Goal: Task Accomplishment & Management: Use online tool/utility

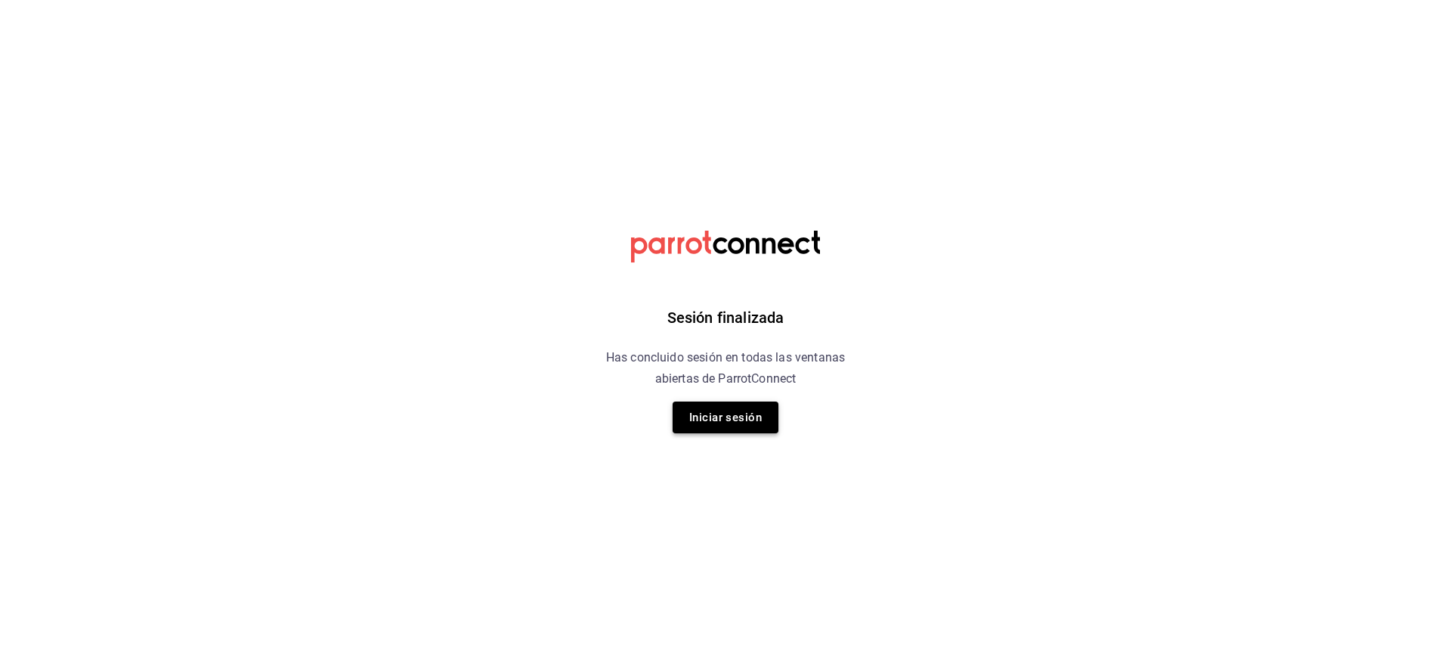
click at [746, 425] on button "Iniciar sesión" at bounding box center [726, 417] width 106 height 32
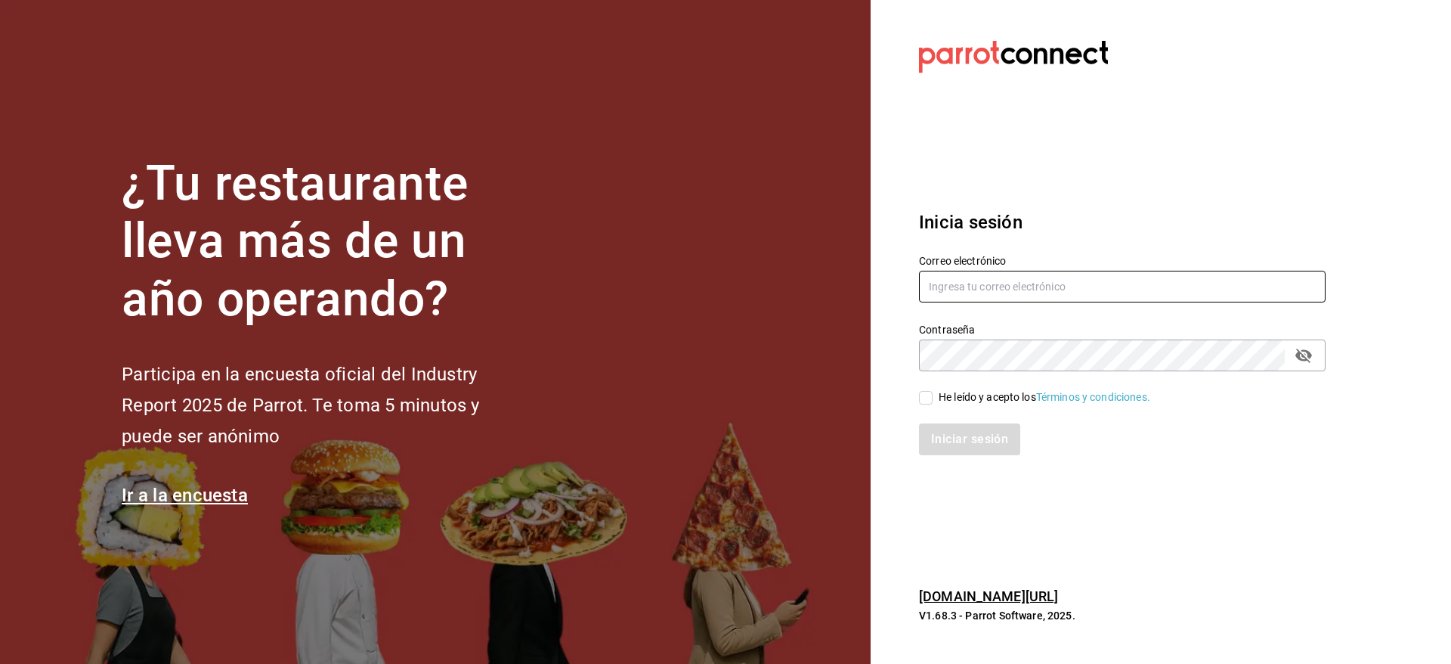
type input "nolita@multiuser.com"
click at [970, 392] on div "He leído y acepto los Términos y condiciones." at bounding box center [1045, 397] width 212 height 16
click at [933, 392] on input "He leído y acepto los Términos y condiciones." at bounding box center [926, 398] width 14 height 14
checkbox input "true"
click at [984, 432] on button "Iniciar sesión" at bounding box center [970, 439] width 103 height 32
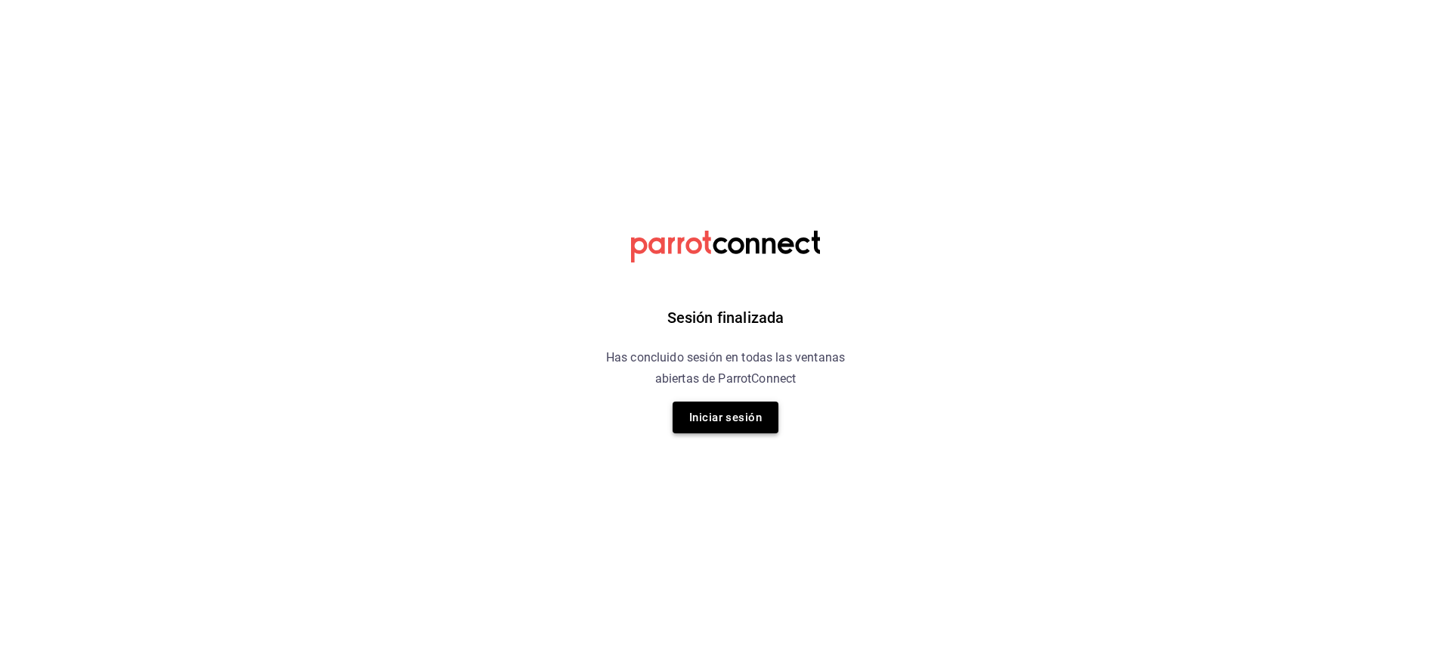
click at [733, 422] on button "Iniciar sesión" at bounding box center [726, 417] width 106 height 32
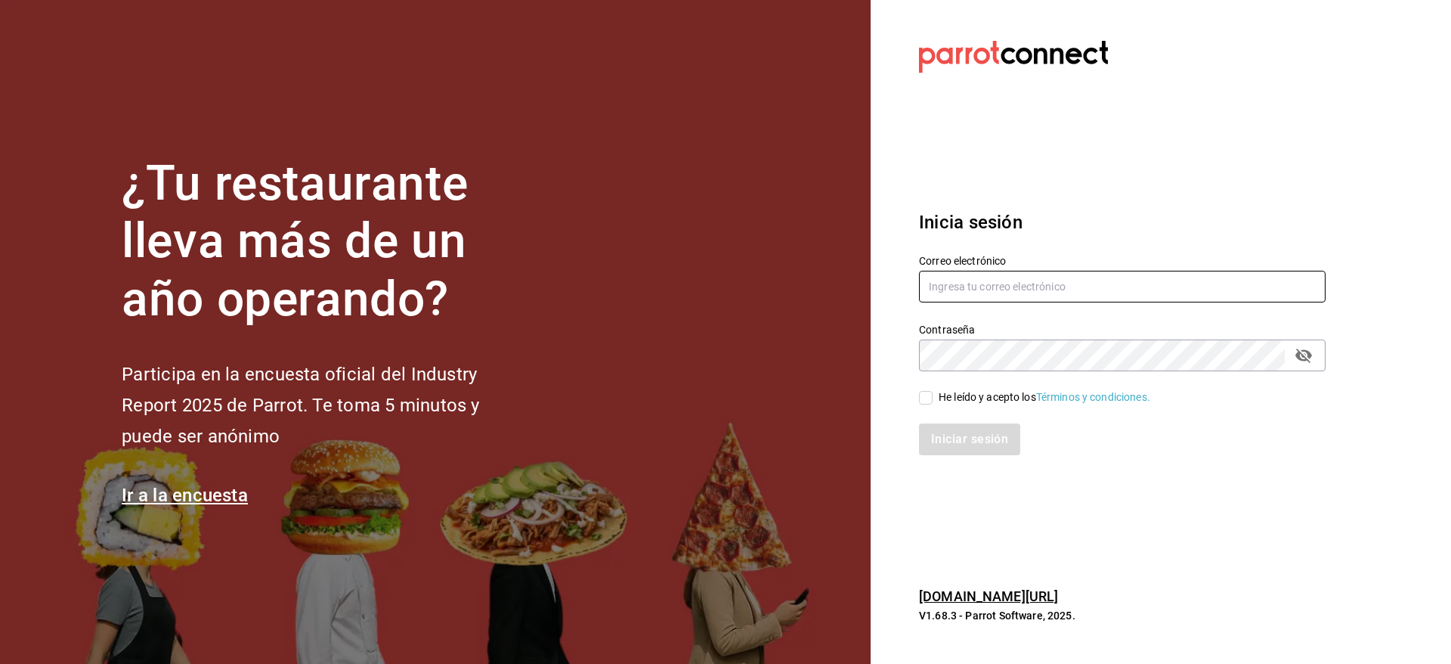
type input "nolita@multiuser.com"
click at [970, 393] on div "He leído y acepto los Términos y condiciones." at bounding box center [1045, 397] width 212 height 16
click at [933, 393] on input "He leído y acepto los Términos y condiciones." at bounding box center [926, 398] width 14 height 14
checkbox input "true"
click at [968, 432] on button "Iniciar sesión" at bounding box center [970, 439] width 103 height 32
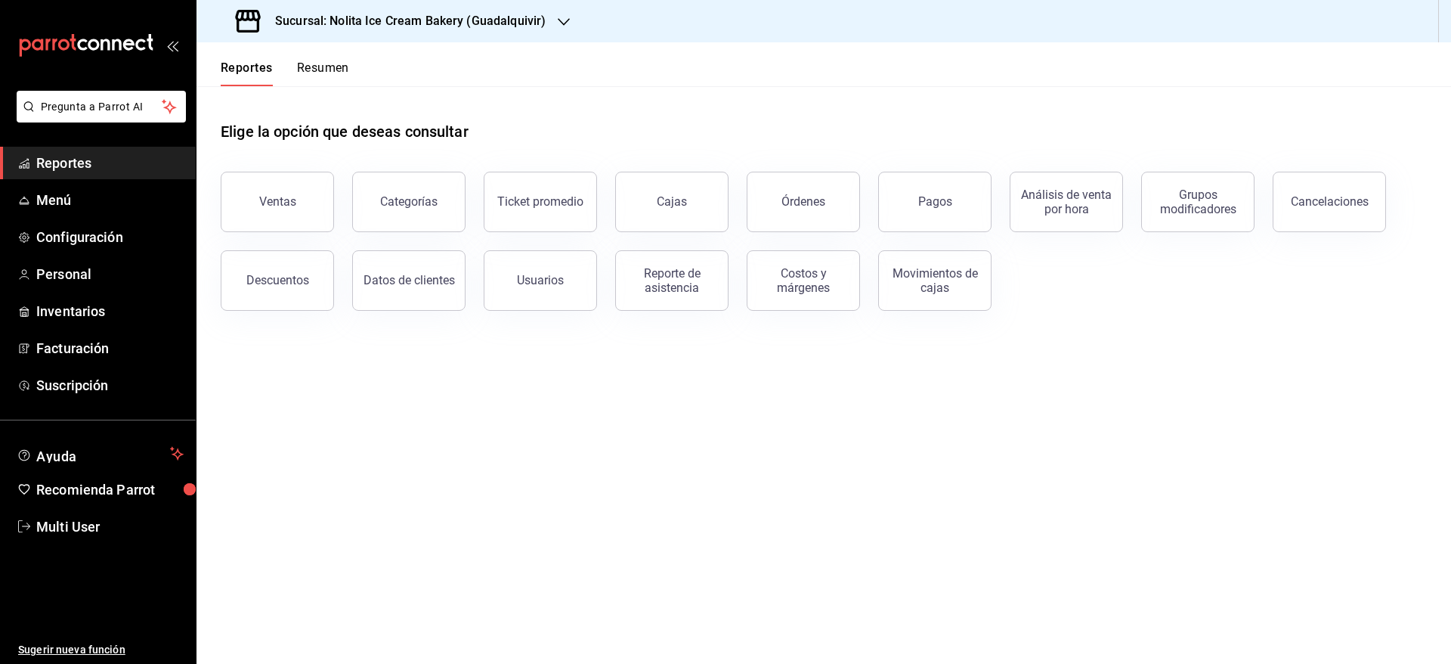
click at [320, 67] on button "Resumen" at bounding box center [323, 73] width 52 height 26
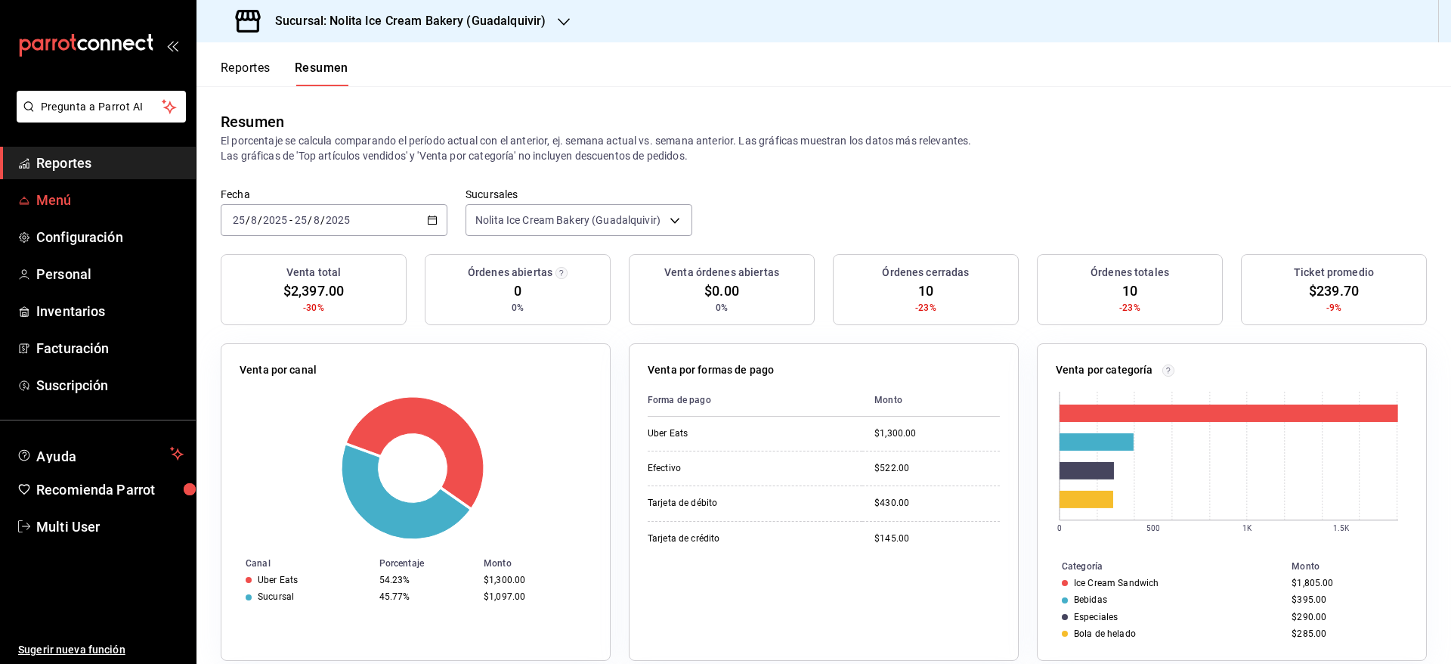
click at [58, 193] on span "Menú" at bounding box center [109, 200] width 147 height 20
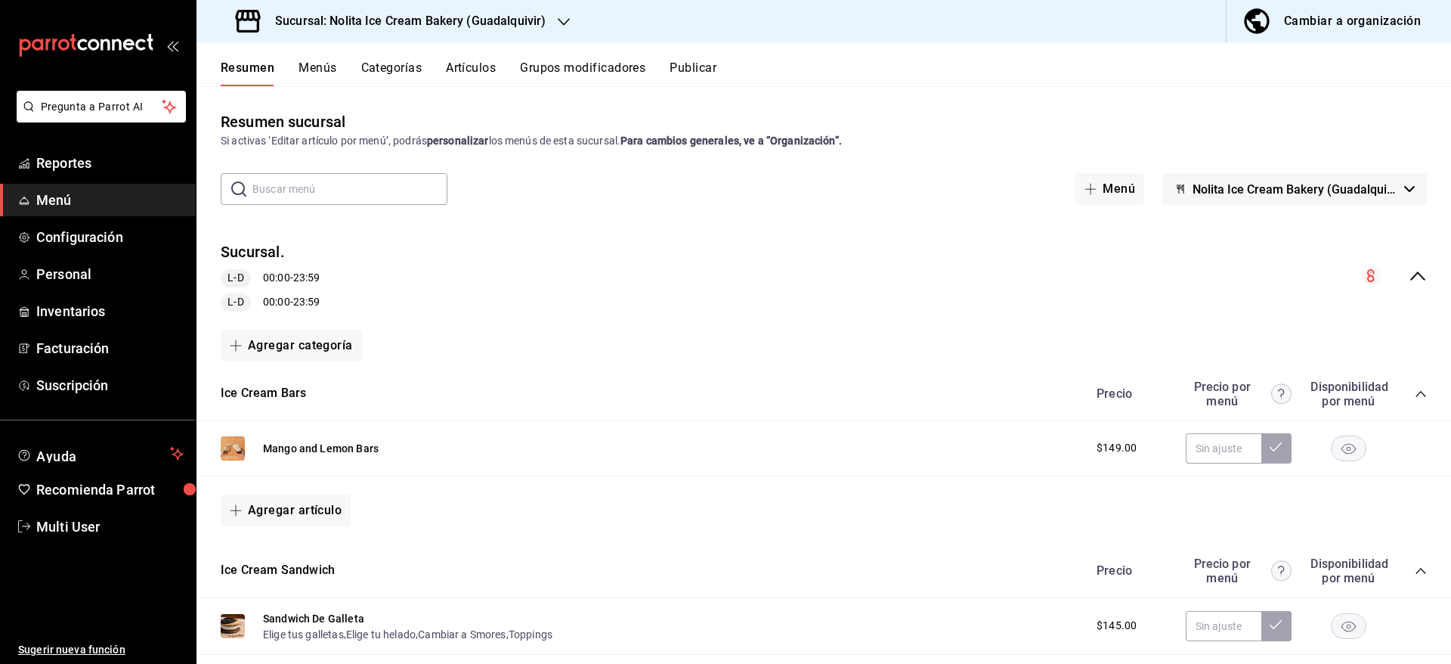
click at [478, 70] on button "Artículos" at bounding box center [471, 73] width 50 height 26
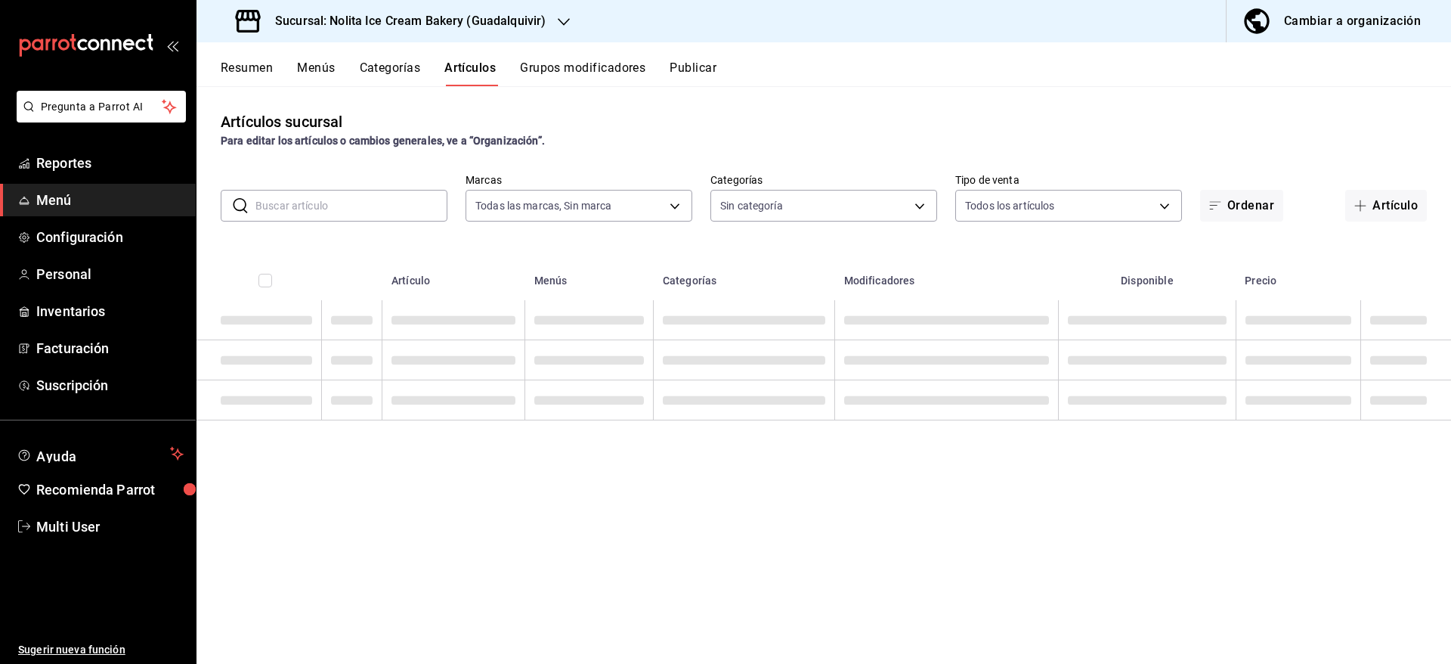
type input "4c0ce108-cc41-45ae-8f83-d1bbd7ad1529"
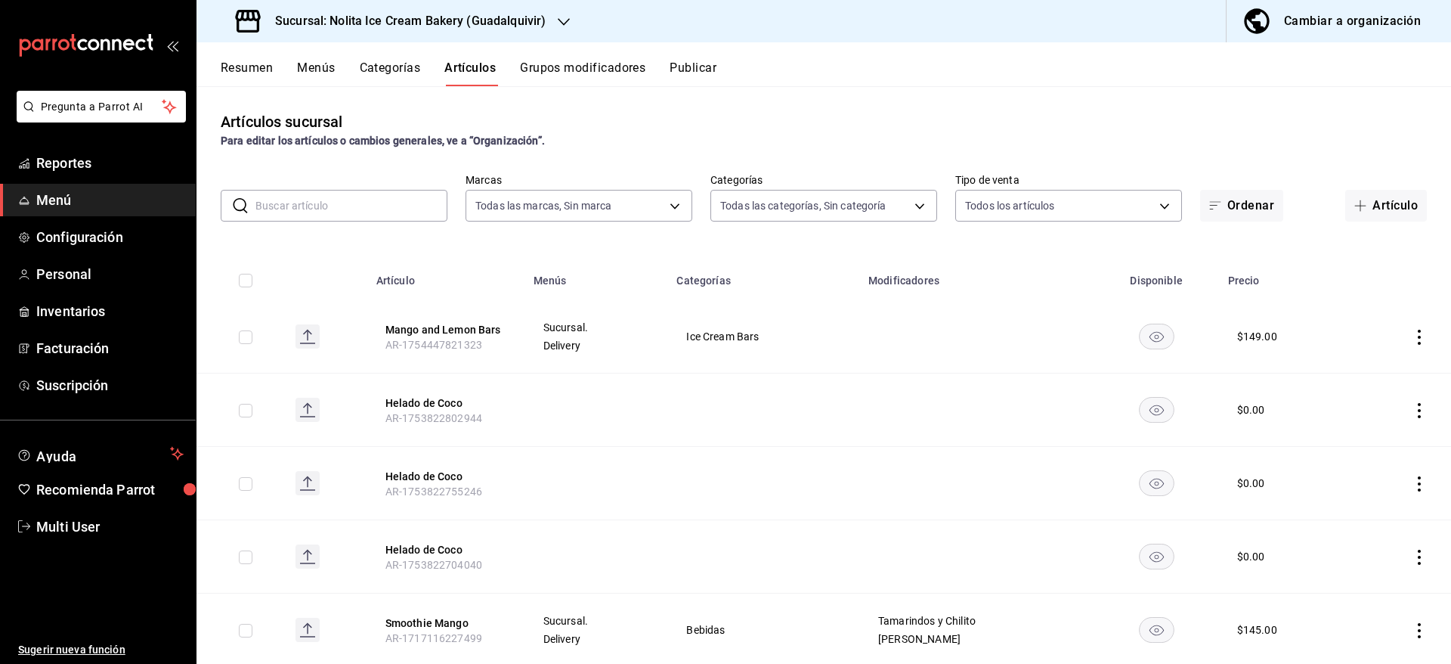
type input "cf76c8a8-e4cc-459e-8f44-d94a47261434,708613c0-bbac-4c62-a7da-a0eeaba9c8e1,038bc…"
click at [1375, 203] on button "Artículo" at bounding box center [1386, 206] width 82 height 32
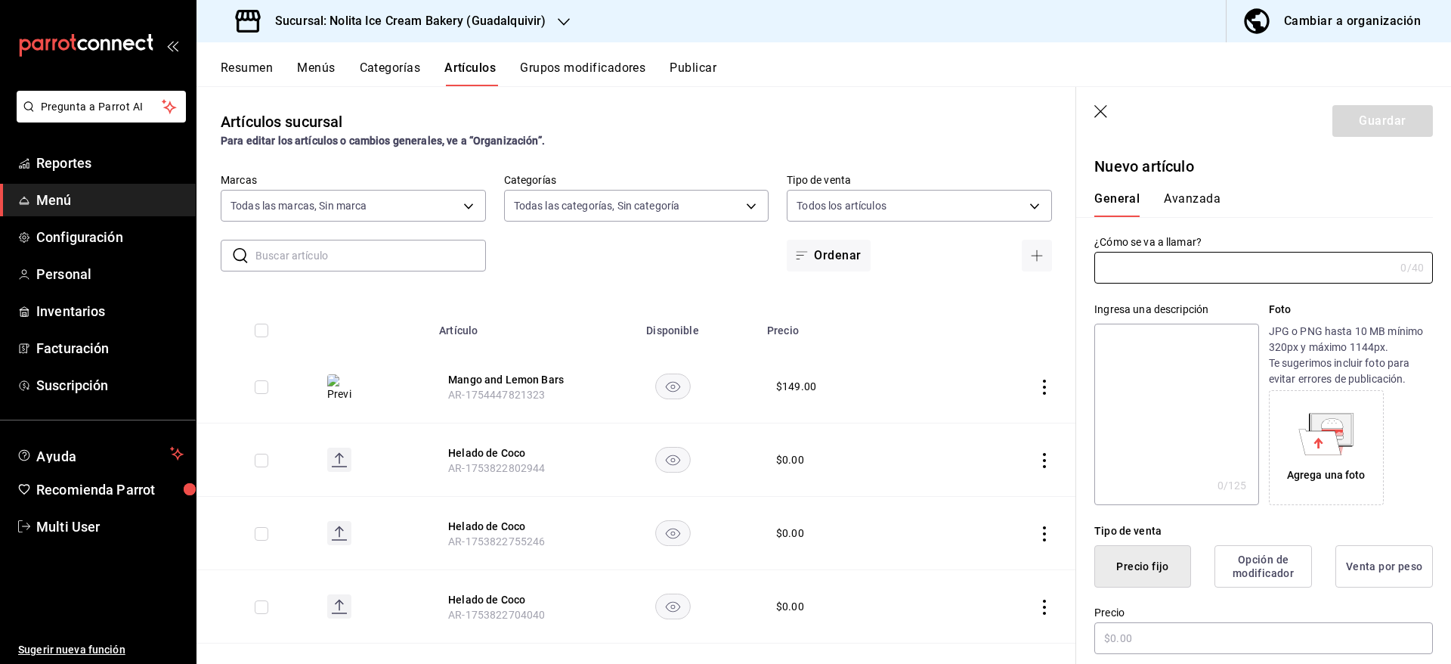
type input "AR-1756177070814"
type input "P"
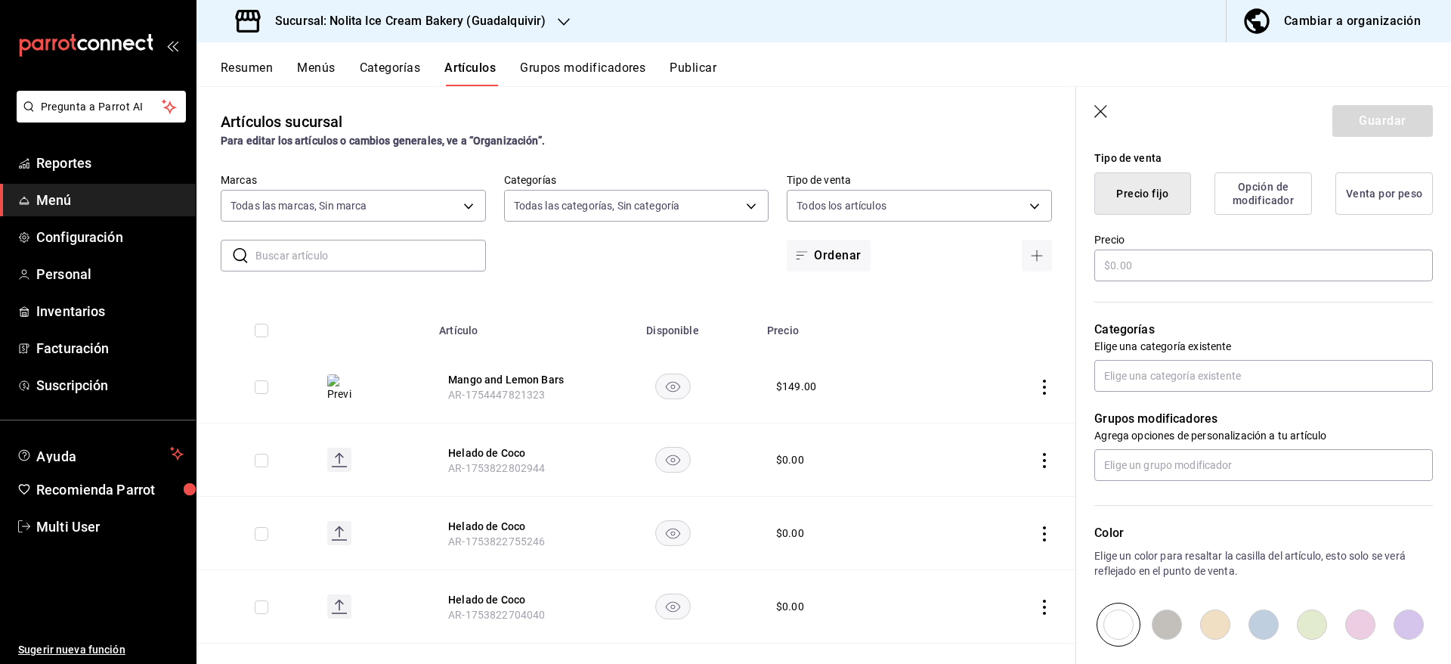
scroll to position [367, 0]
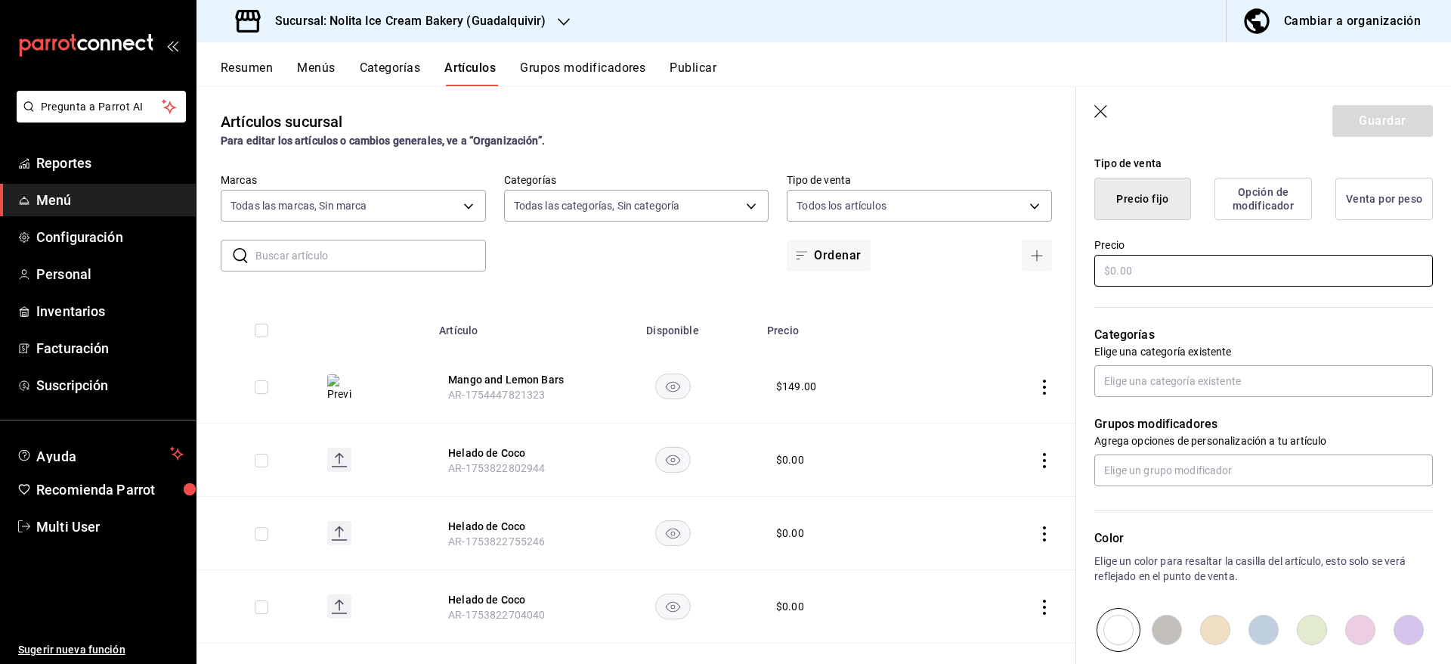
type input "[PERSON_NAME]"
click at [1197, 265] on input "text" at bounding box center [1263, 271] width 339 height 32
type input "$525.00"
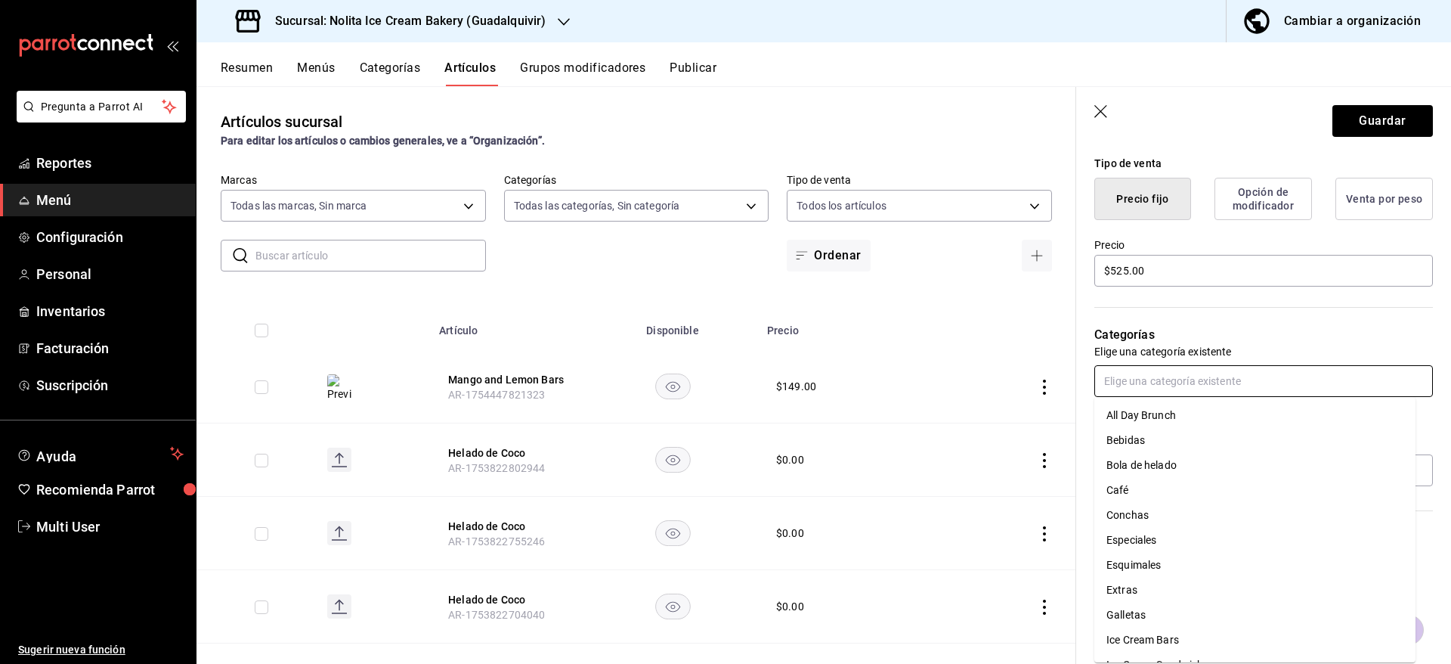
click at [1345, 389] on input "text" at bounding box center [1263, 381] width 339 height 32
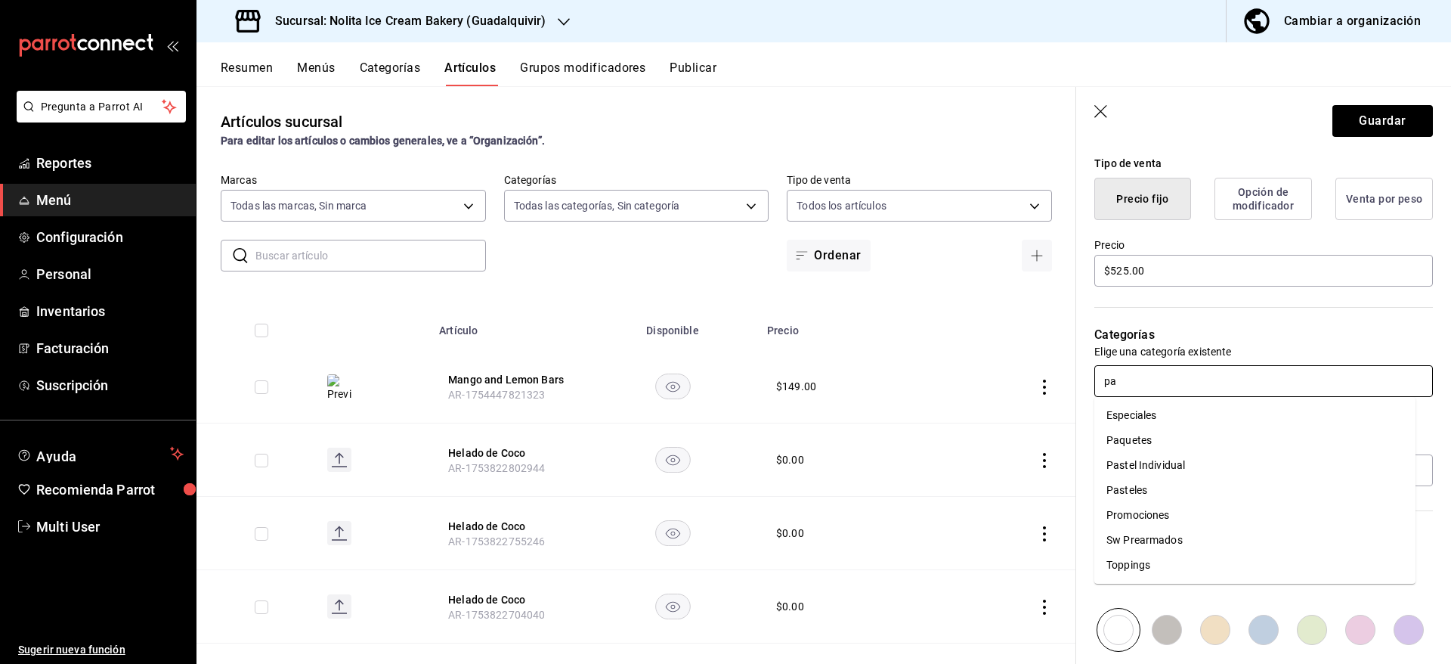
type input "pas"
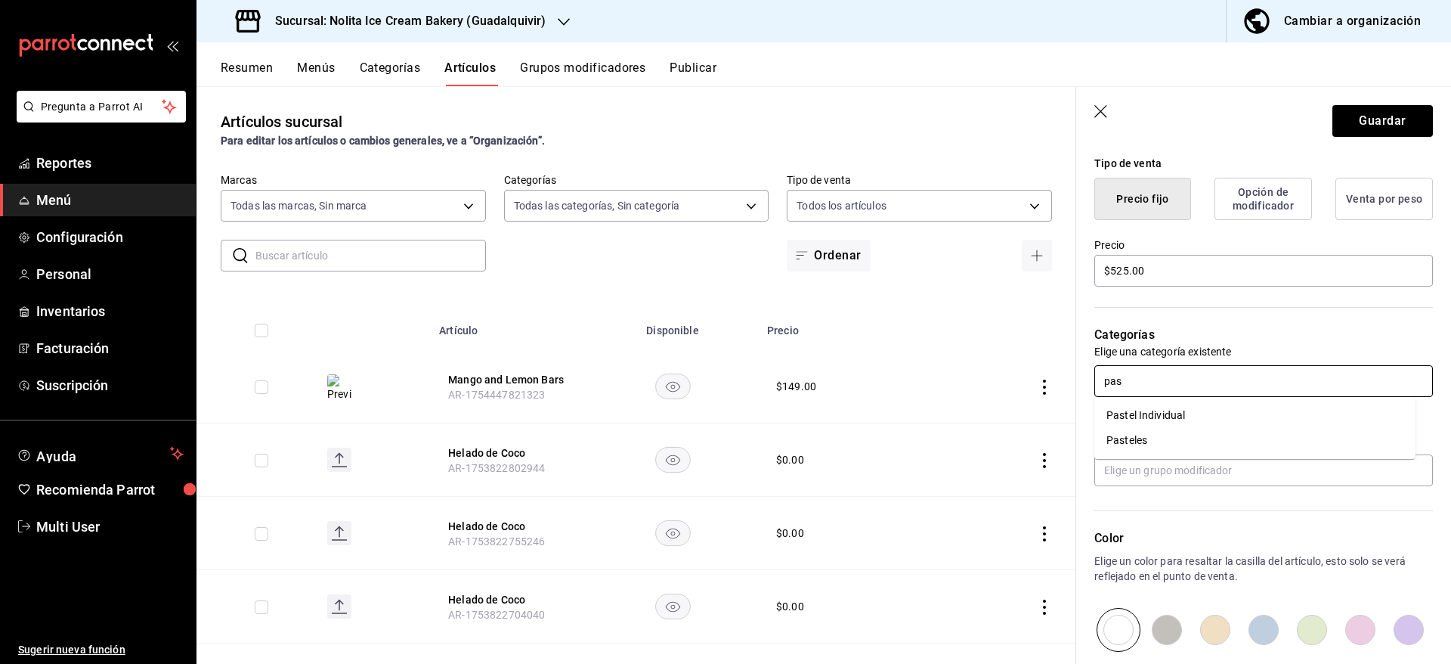
click at [1312, 438] on li "Pasteles" at bounding box center [1254, 440] width 321 height 25
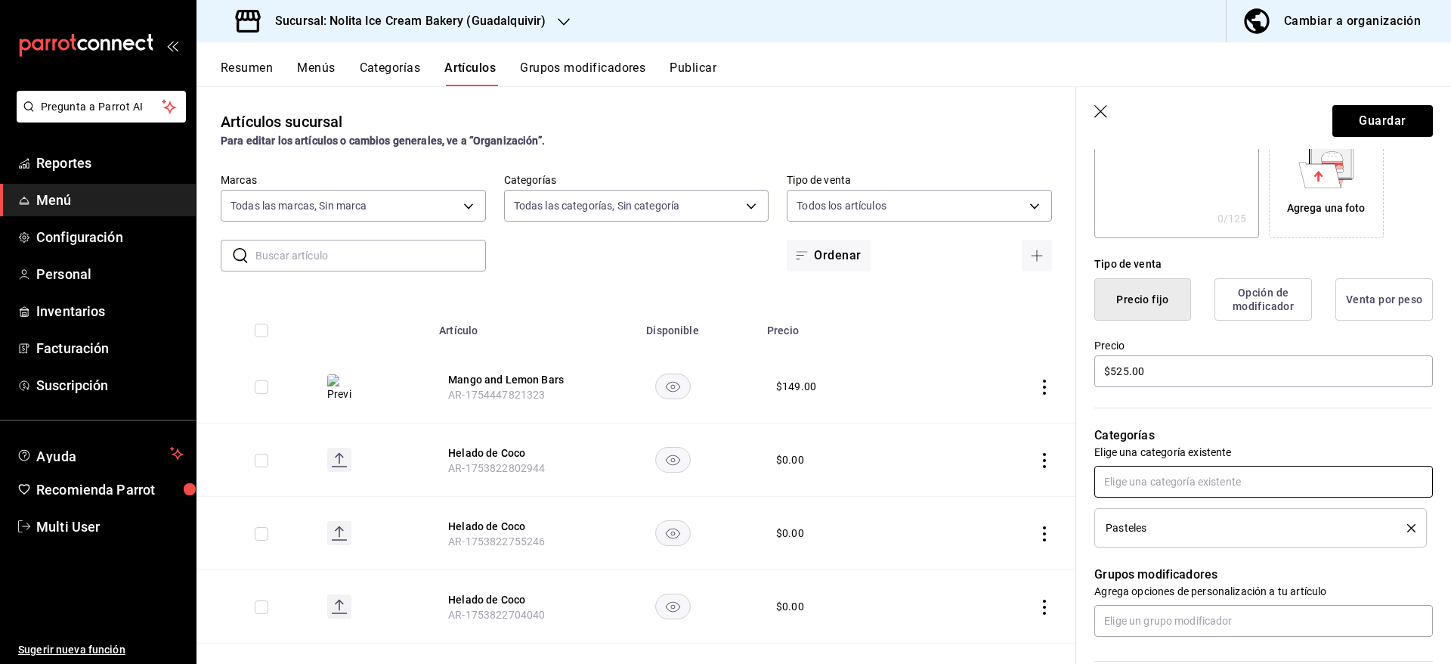
scroll to position [0, 0]
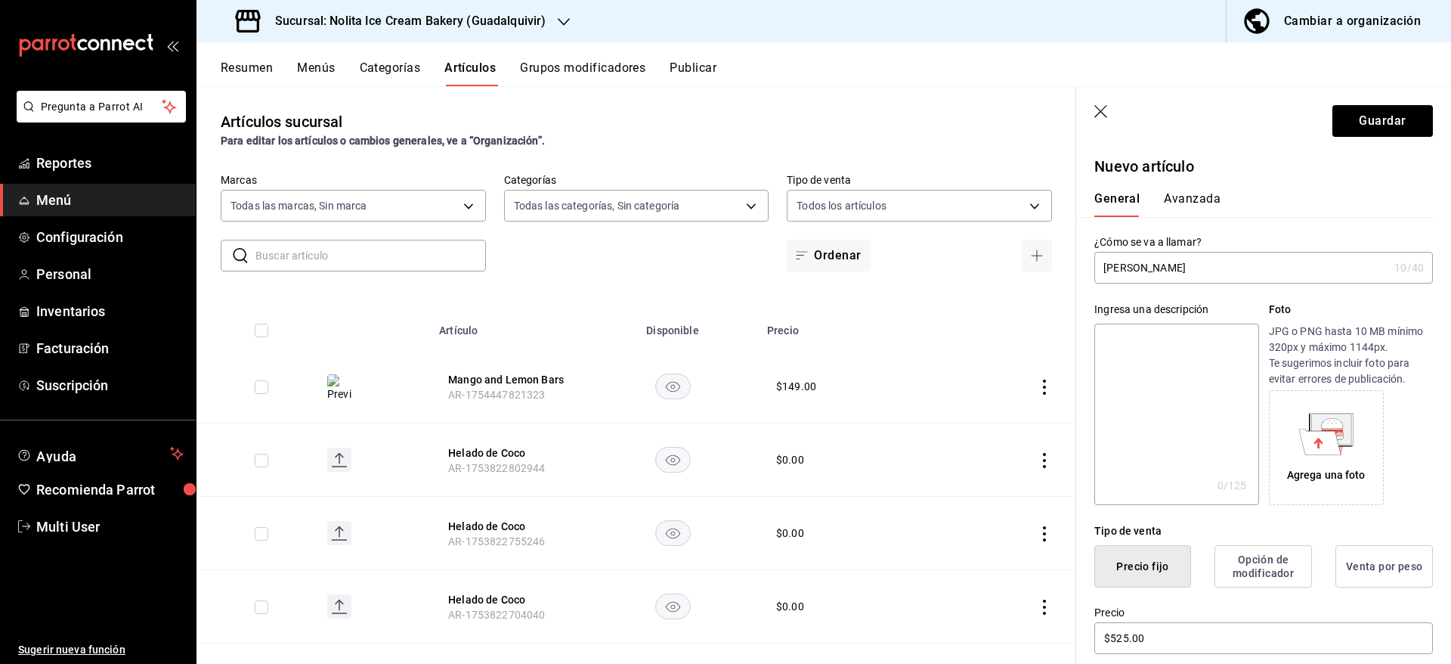
click at [1358, 120] on button "Guardar" at bounding box center [1382, 121] width 101 height 32
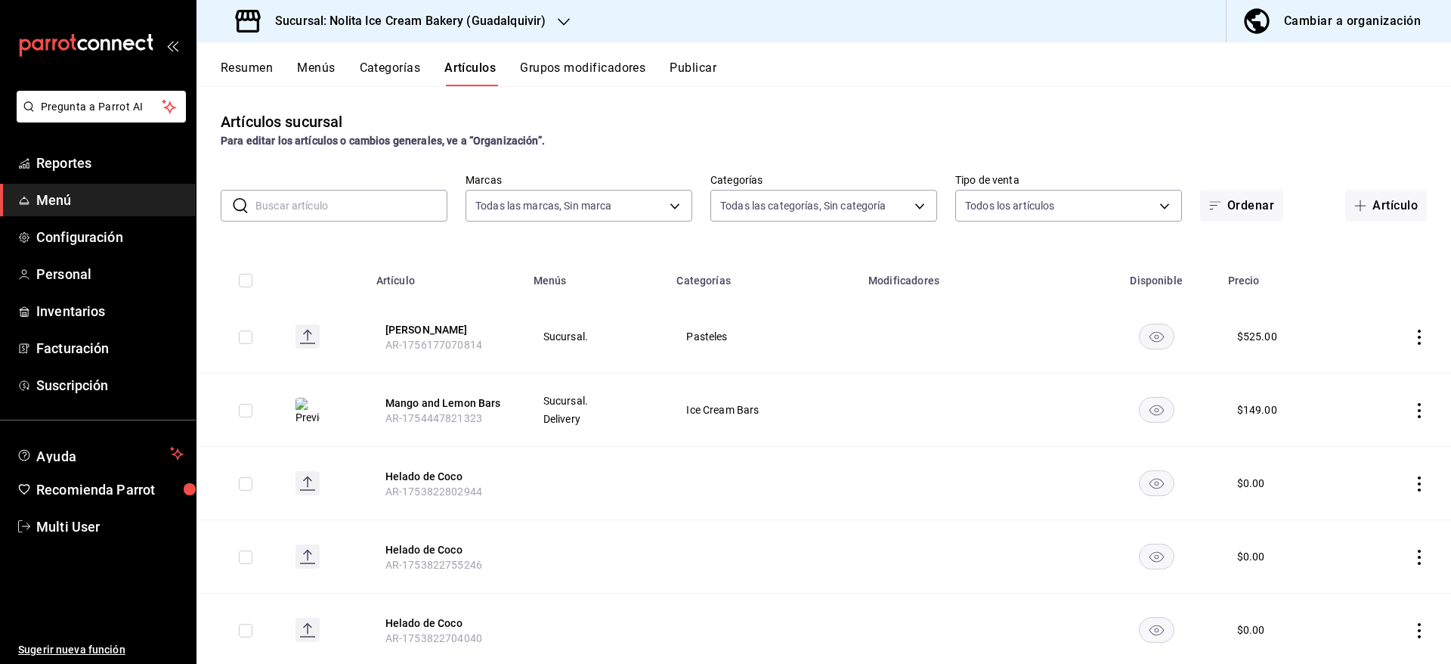
click at [690, 71] on button "Publicar" at bounding box center [693, 73] width 47 height 26
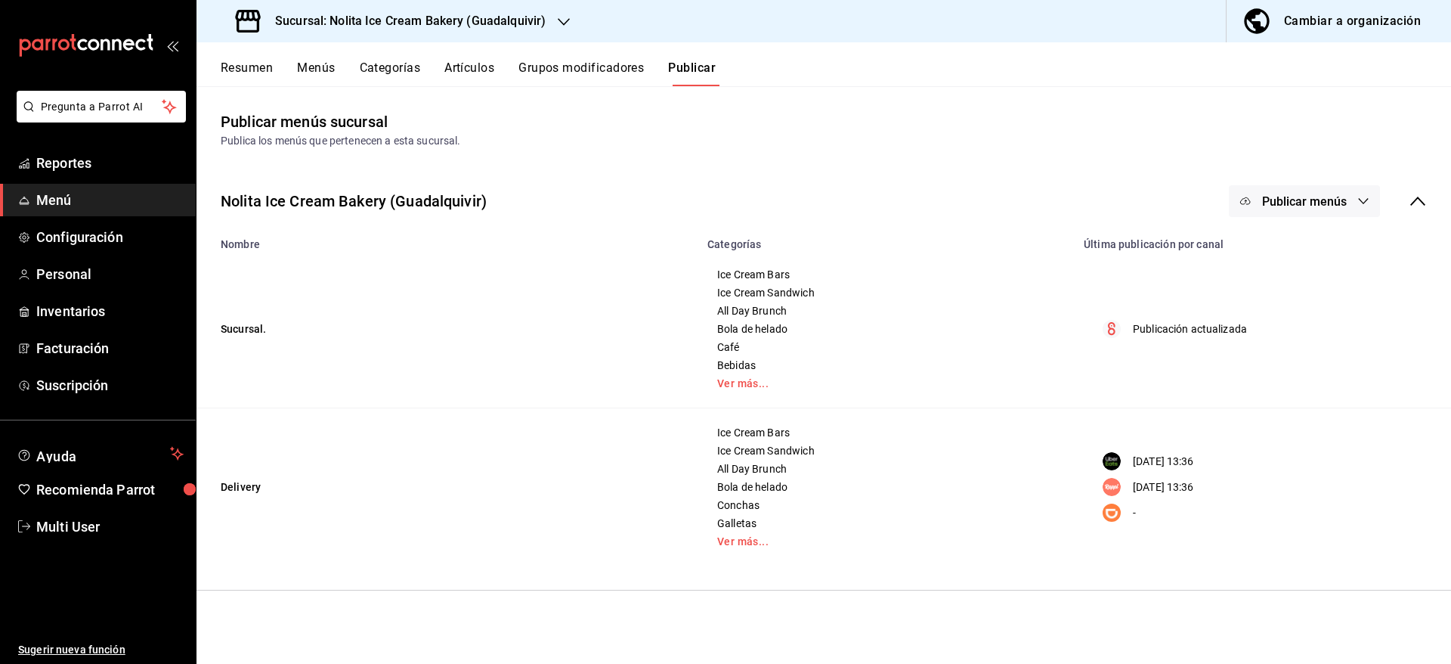
click at [1301, 211] on button "Publicar menús" at bounding box center [1304, 201] width 151 height 32
click at [1295, 250] on span "Punto de venta" at bounding box center [1326, 251] width 73 height 16
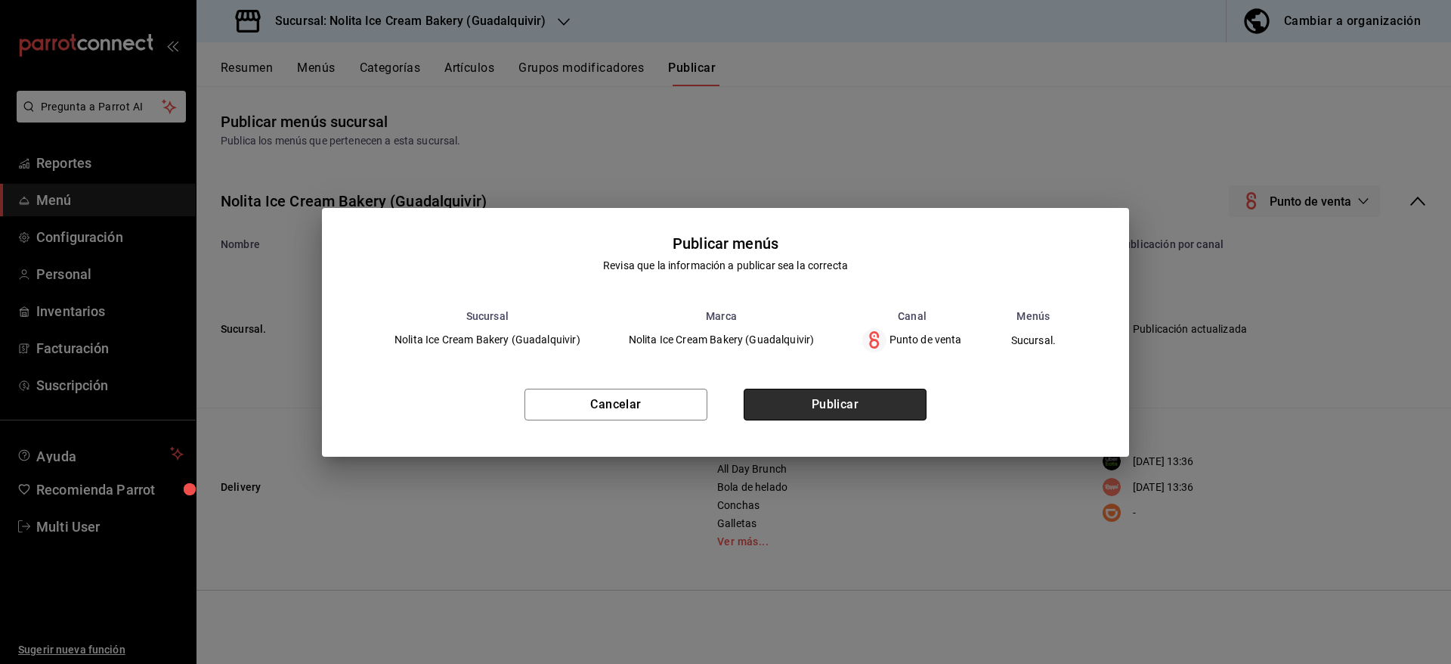
click at [883, 392] on button "Publicar" at bounding box center [835, 404] width 183 height 32
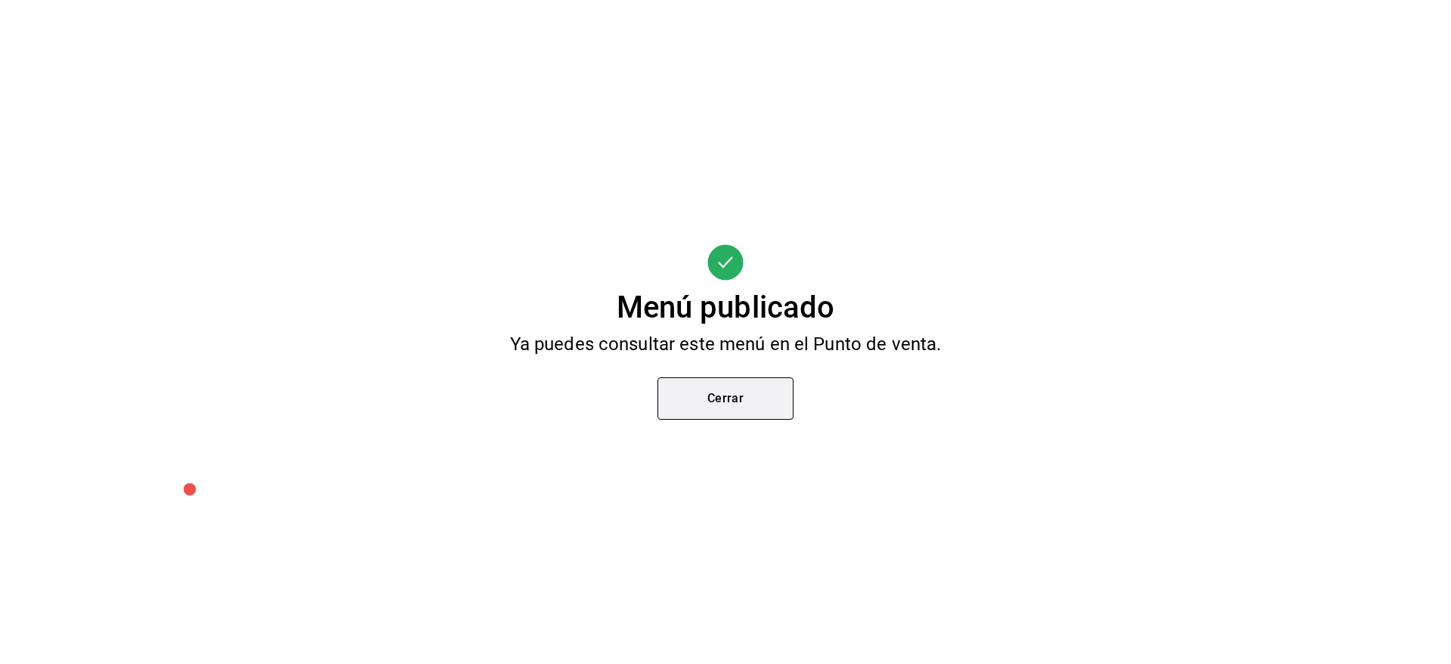
click at [696, 394] on button "Cerrar" at bounding box center [725, 398] width 136 height 42
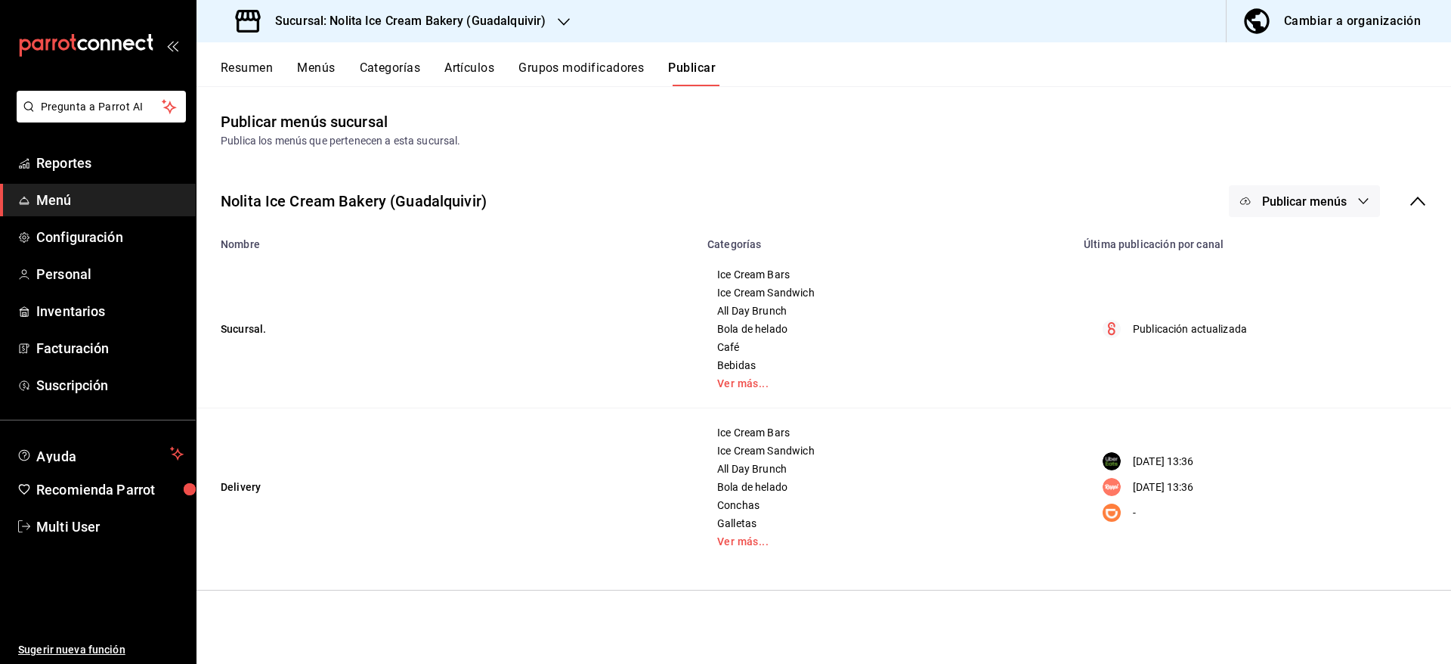
click at [60, 192] on span "Menú" at bounding box center [109, 200] width 147 height 20
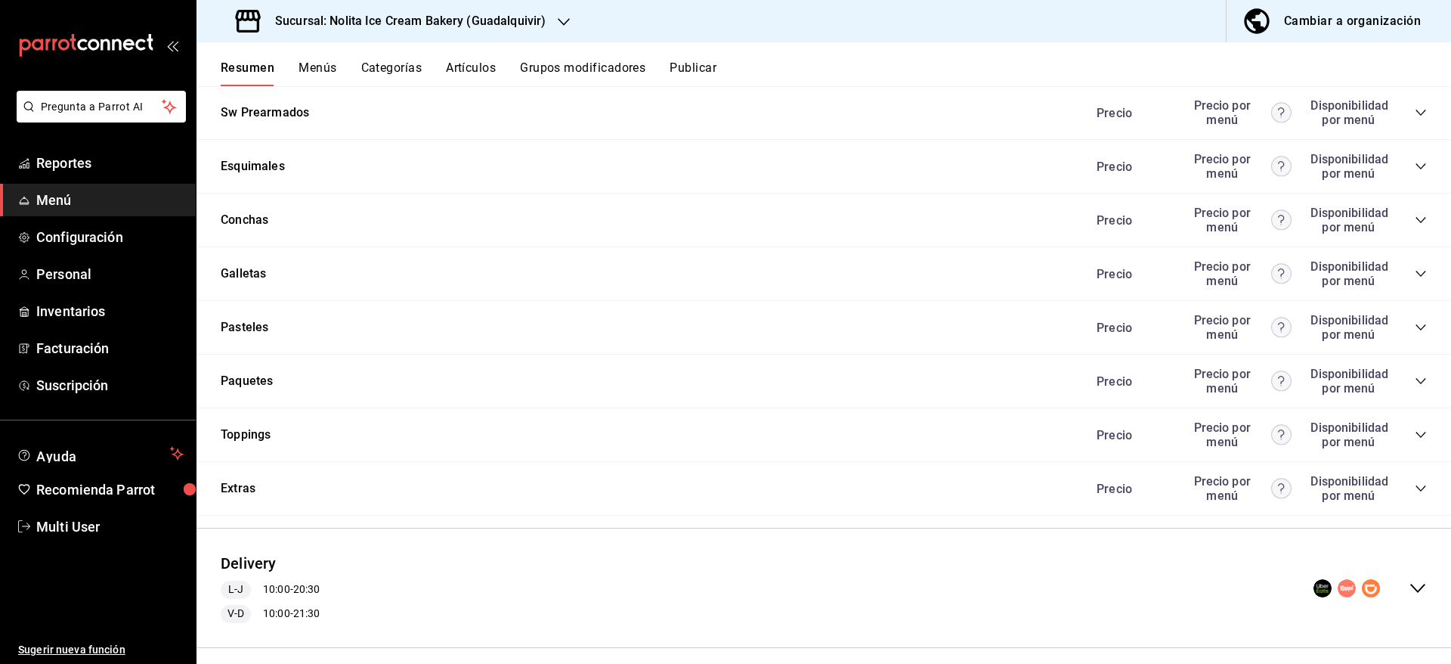
scroll to position [1195, 0]
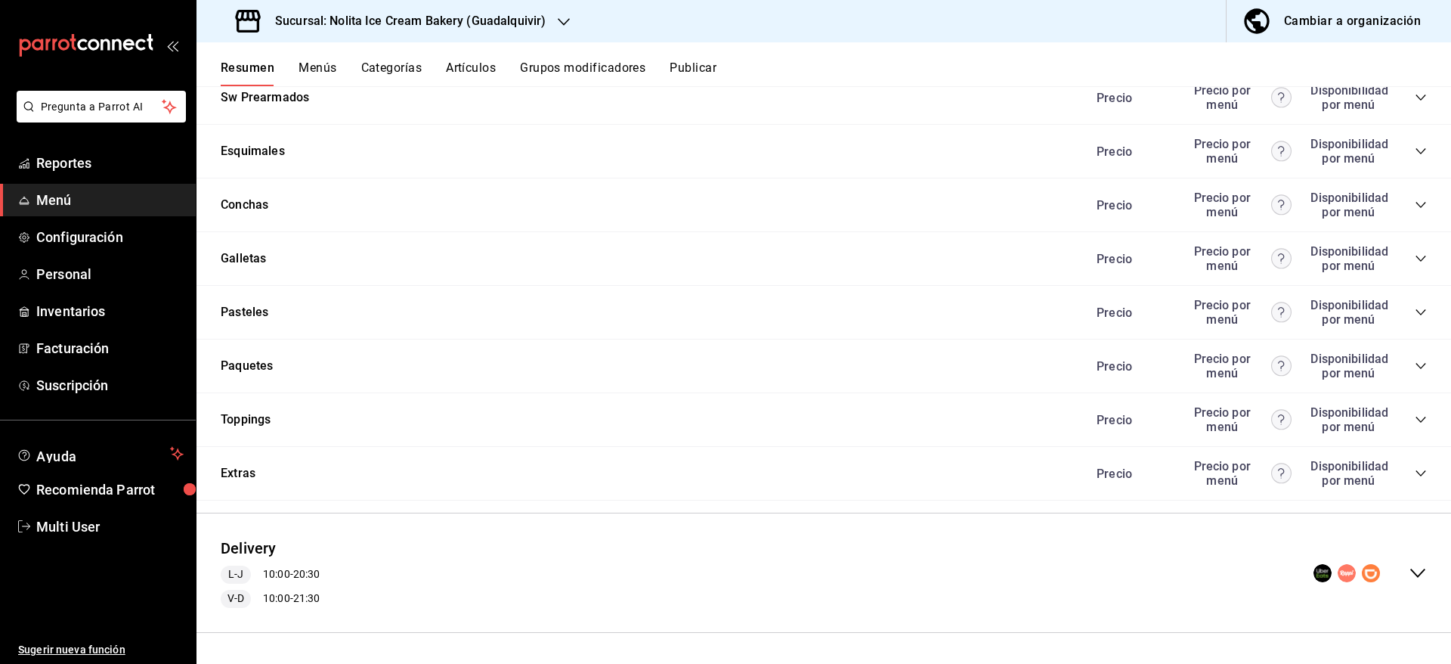
click at [1409, 569] on icon "collapse-menu-row" at bounding box center [1418, 573] width 18 height 18
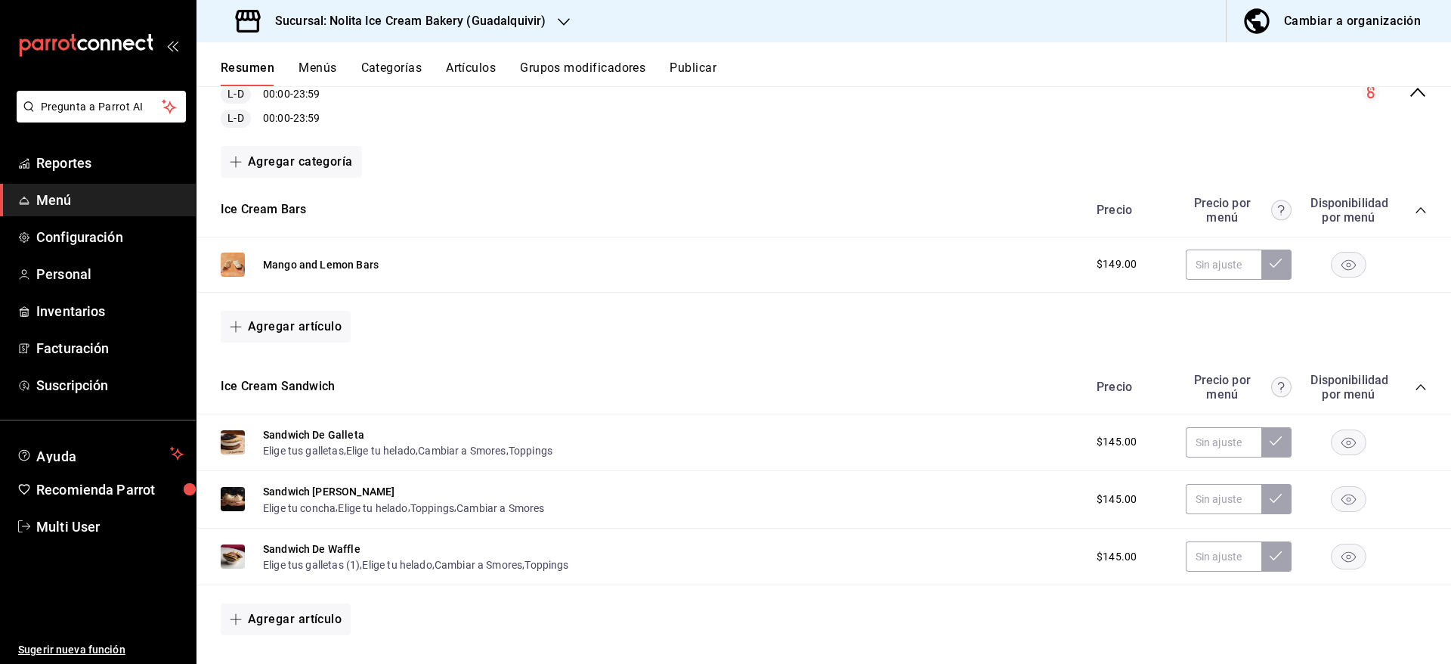
scroll to position [64, 0]
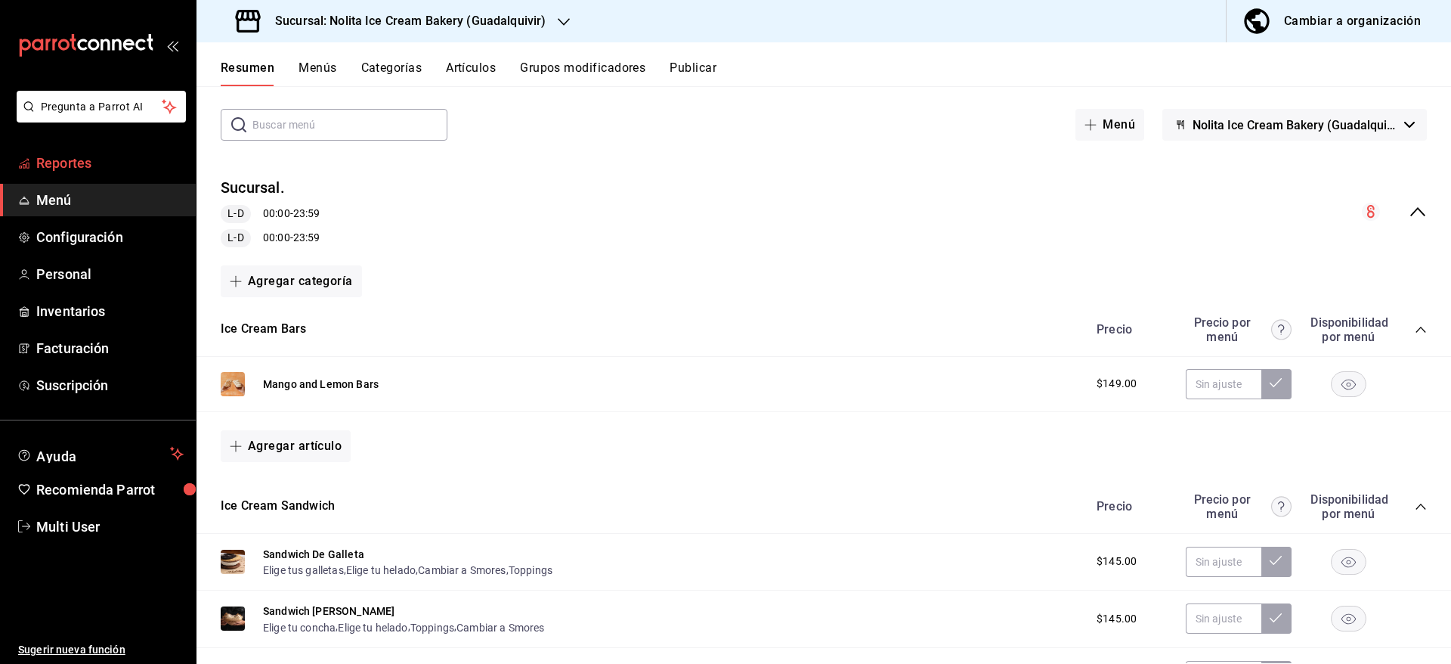
click at [68, 147] on link "Reportes" at bounding box center [98, 163] width 196 height 32
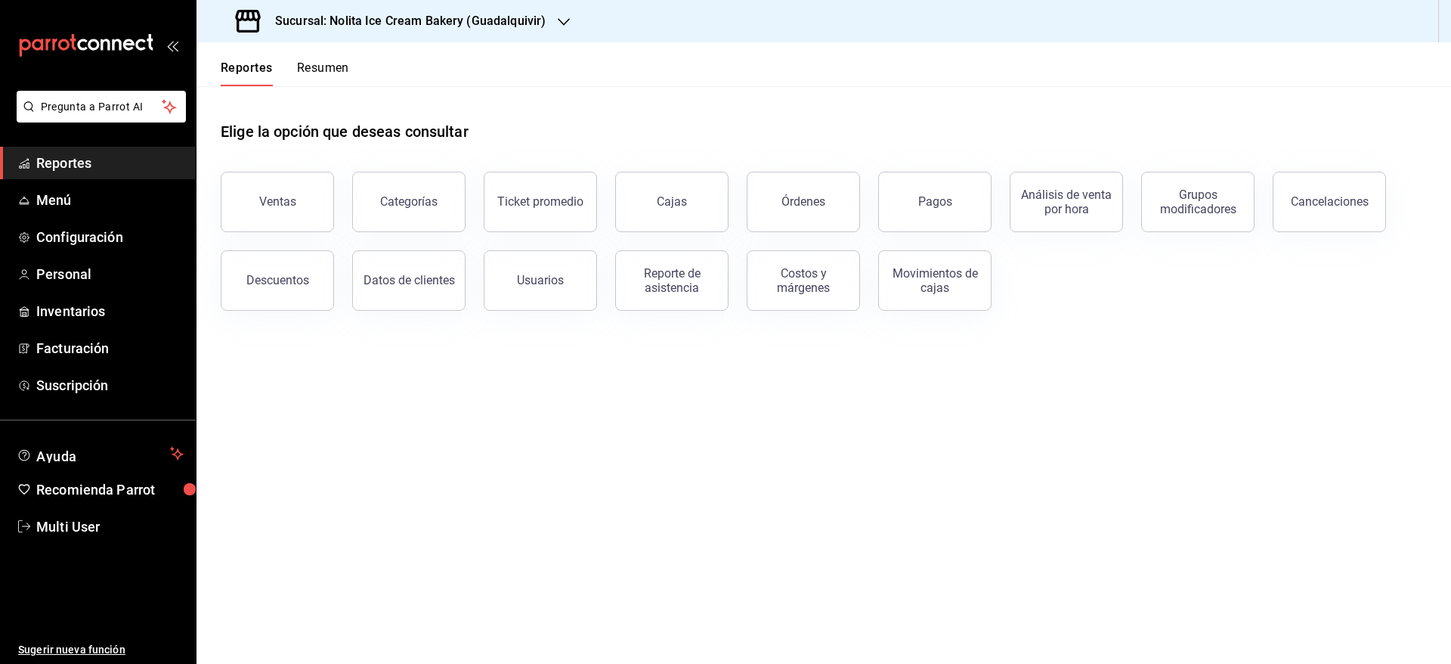
click at [321, 60] on button "Resumen" at bounding box center [323, 73] width 52 height 26
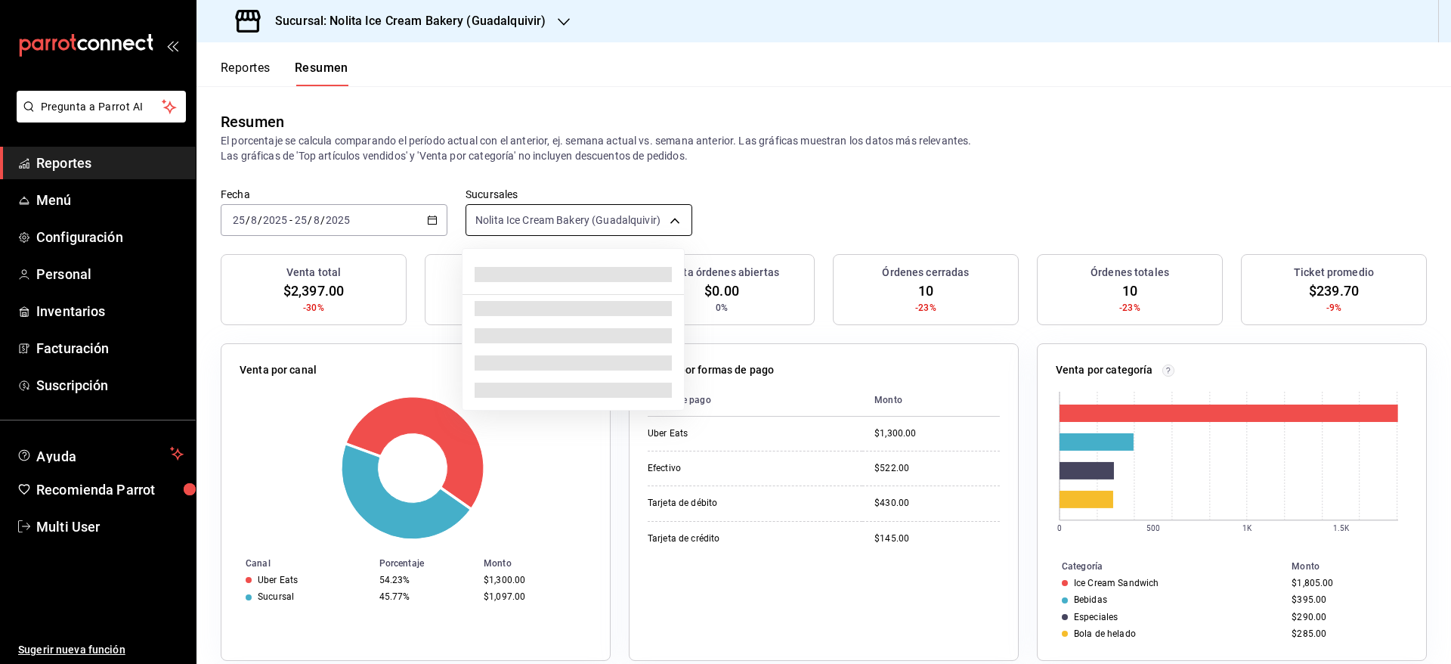
click at [598, 231] on body "Pregunta a Parrot AI Reportes Menú Configuración Personal Inventarios Facturaci…" at bounding box center [725, 332] width 1451 height 664
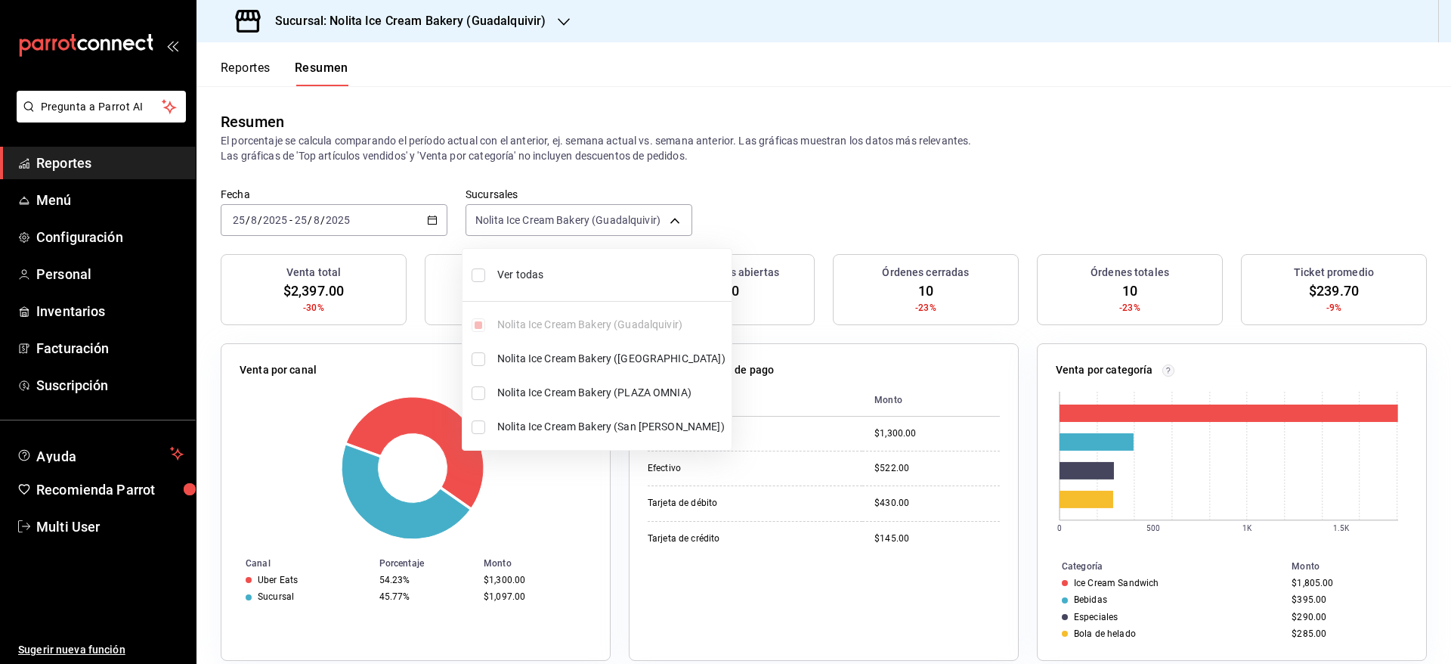
click at [566, 267] on span "Ver todas" at bounding box center [611, 275] width 228 height 16
type input "[object Object],[object Object],[object Object],[object Object]"
checkbox input "true"
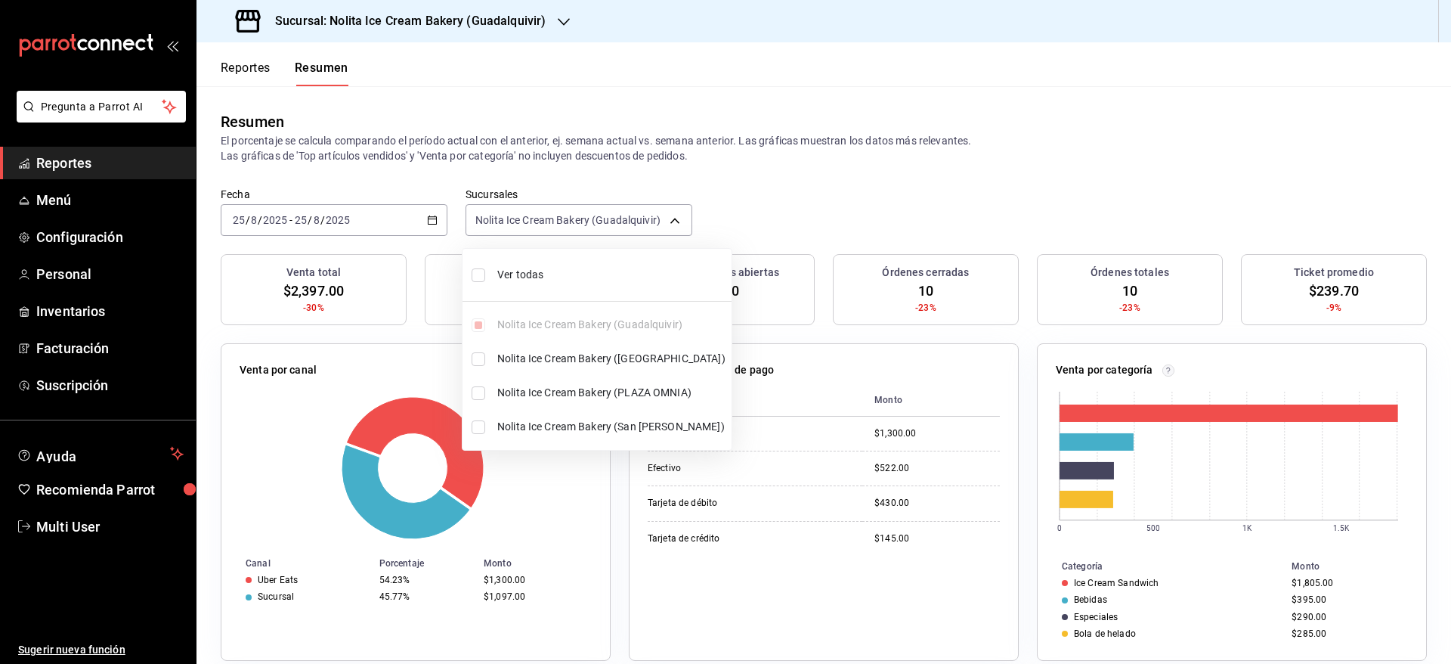
checkbox input "true"
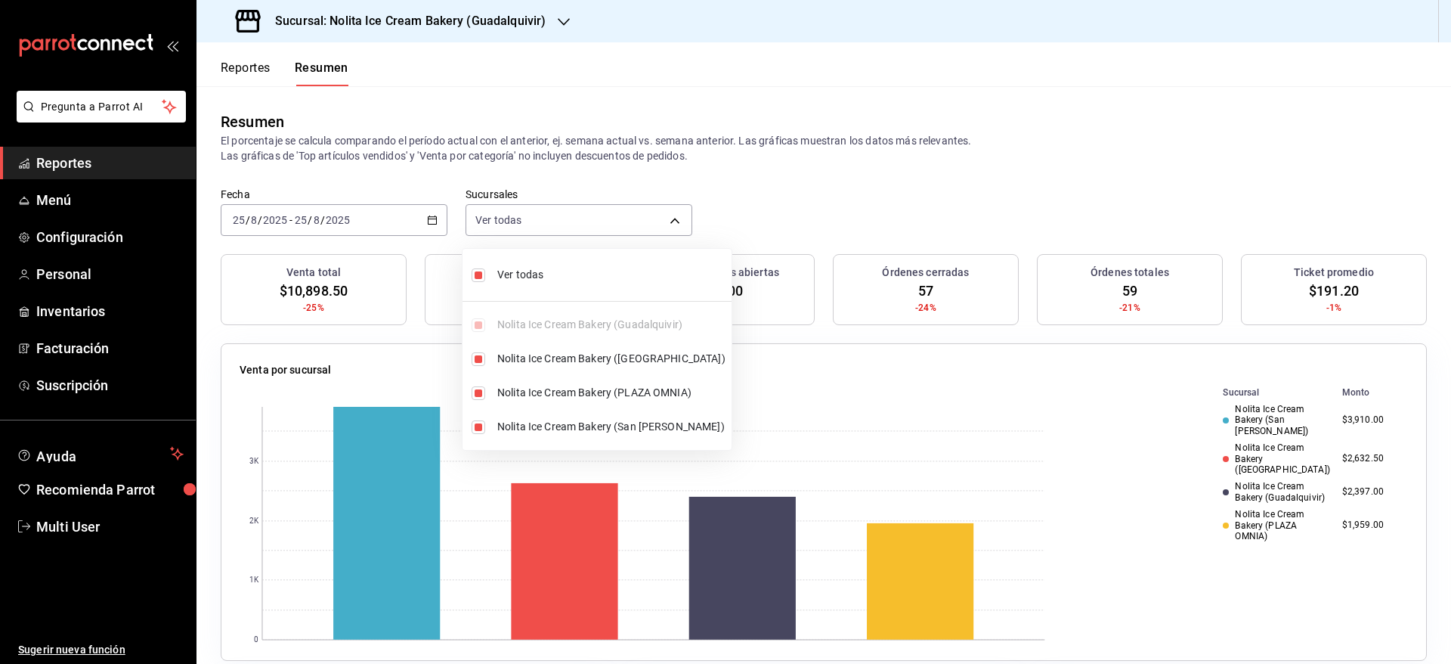
click at [886, 207] on div at bounding box center [725, 332] width 1451 height 664
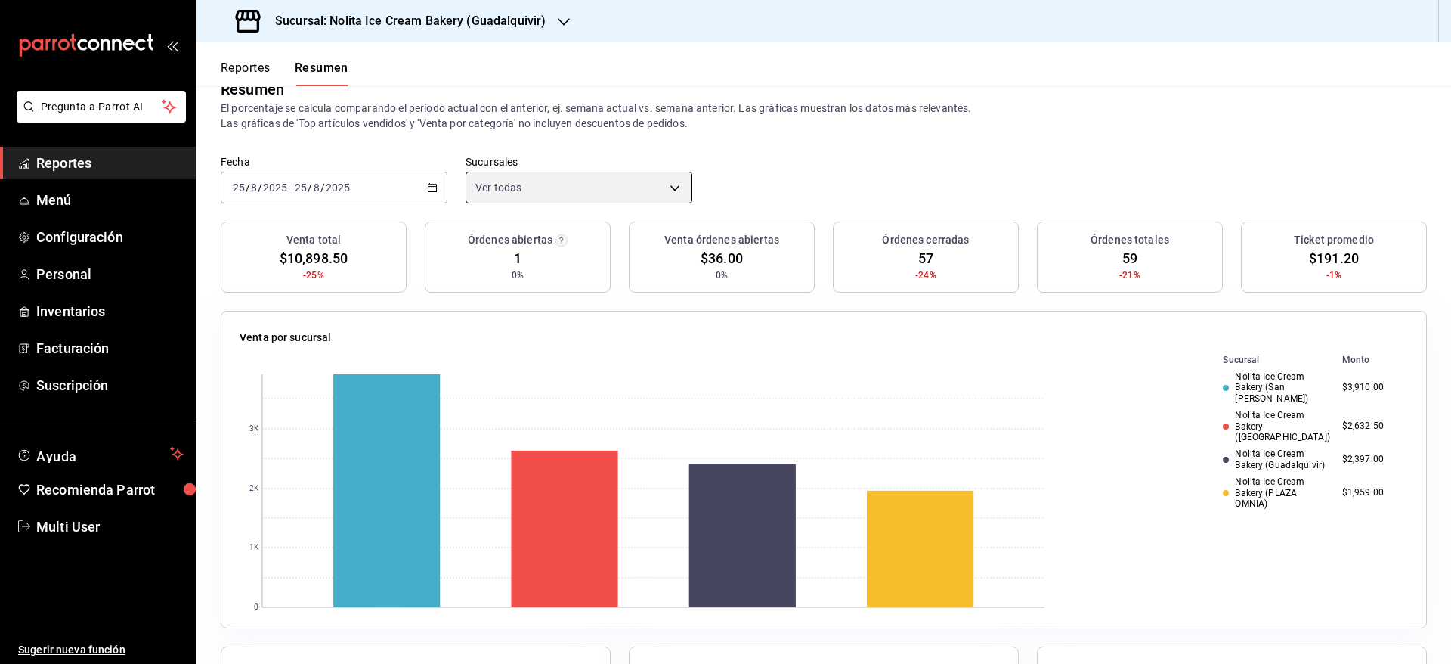
scroll to position [13, 0]
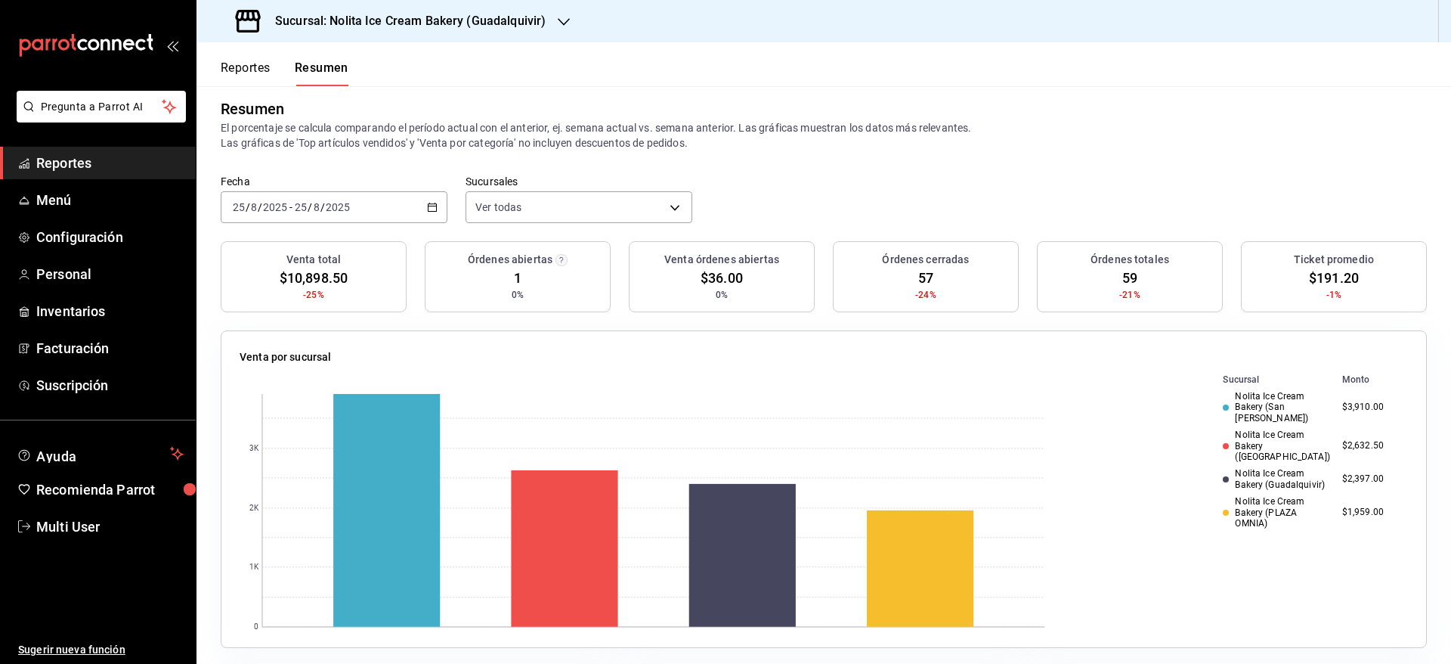
click at [243, 61] on button "Reportes" at bounding box center [246, 73] width 50 height 26
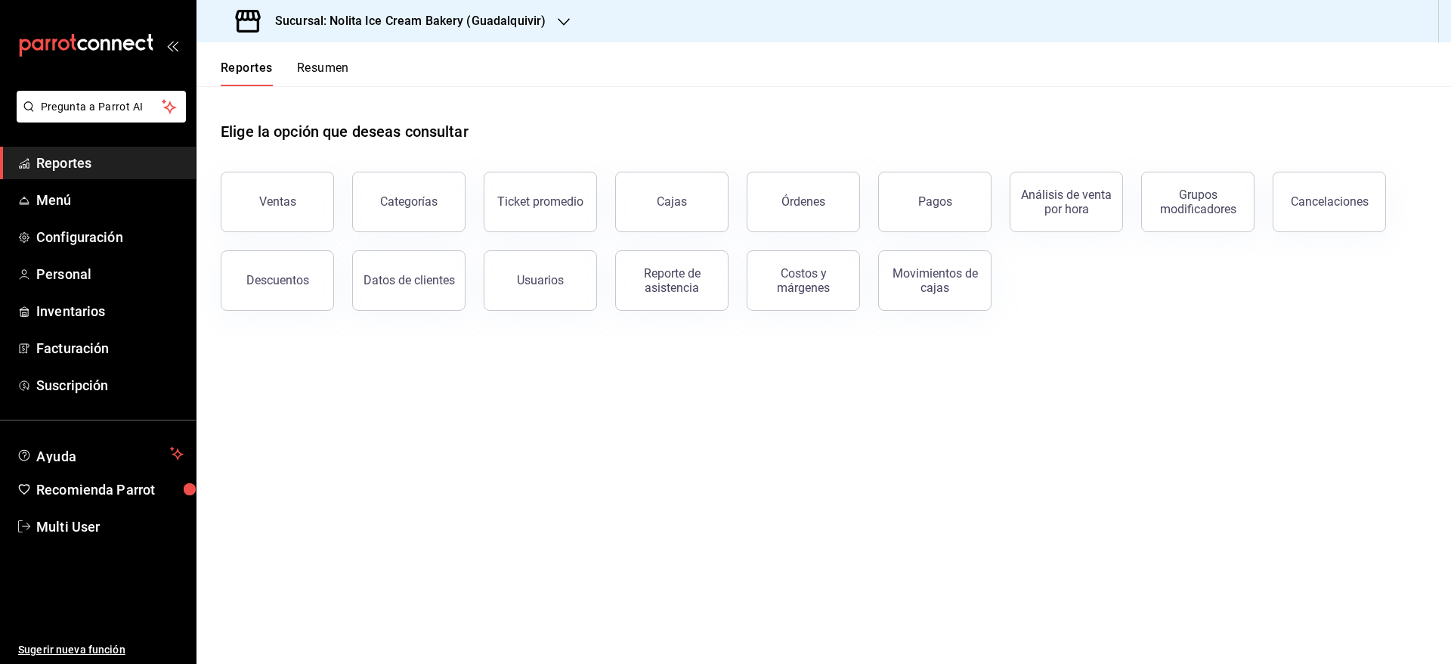
click at [324, 60] on button "Resumen" at bounding box center [323, 73] width 52 height 26
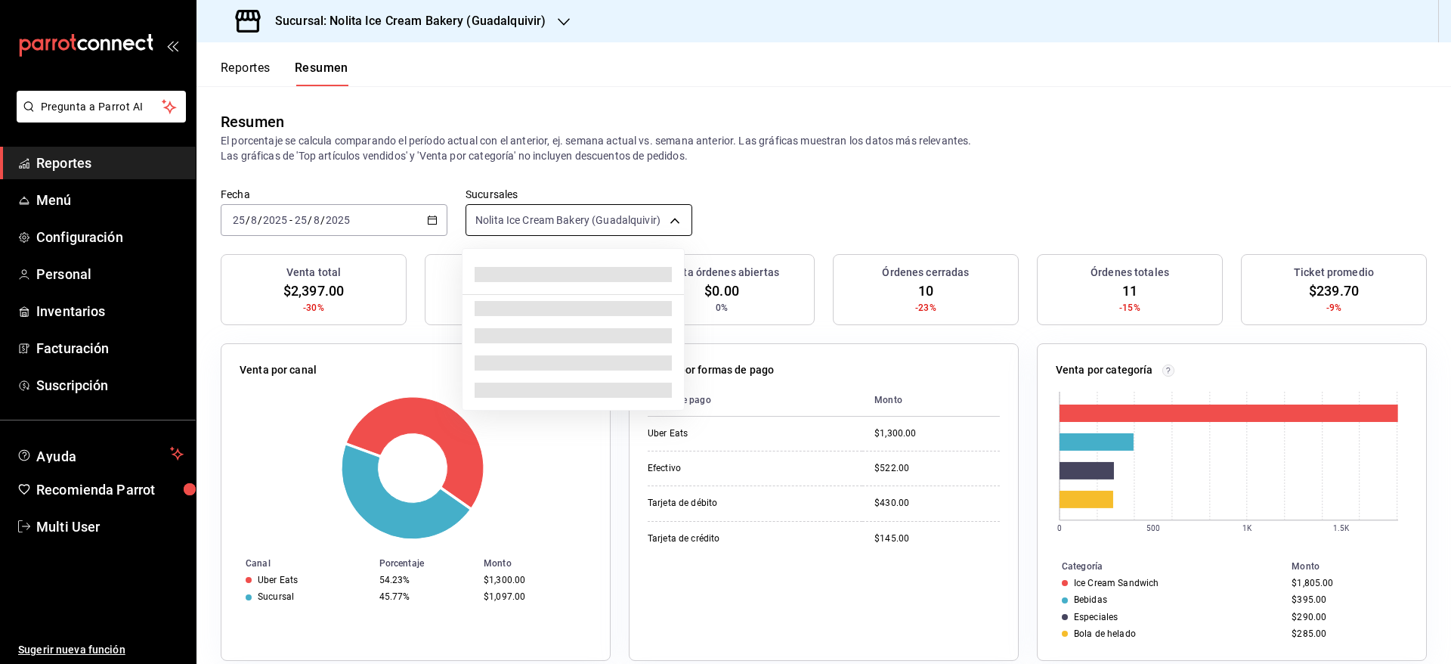
click at [541, 218] on body "Pregunta a Parrot AI Reportes Menú Configuración Personal Inventarios Facturaci…" at bounding box center [725, 332] width 1451 height 664
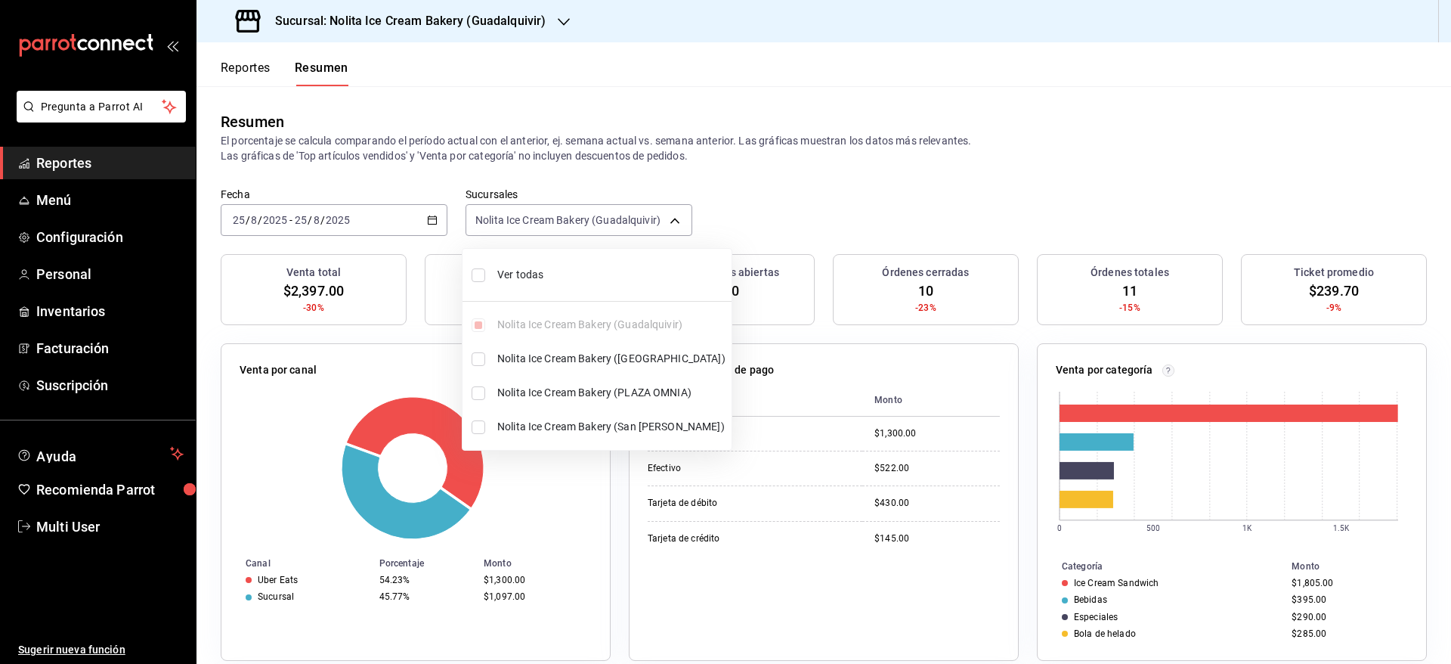
click at [524, 267] on span "Ver todas" at bounding box center [611, 275] width 228 height 16
type input "[object Object],[object Object],[object Object],[object Object]"
checkbox input "true"
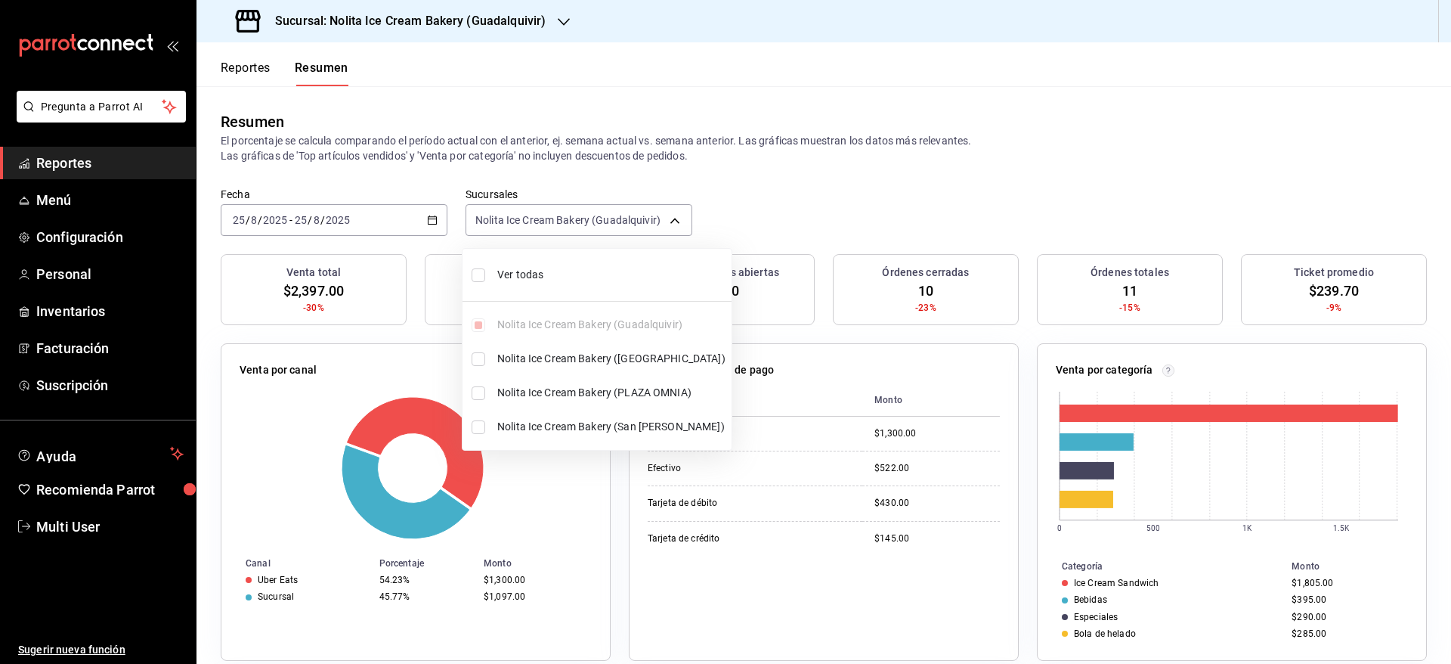
checkbox input "true"
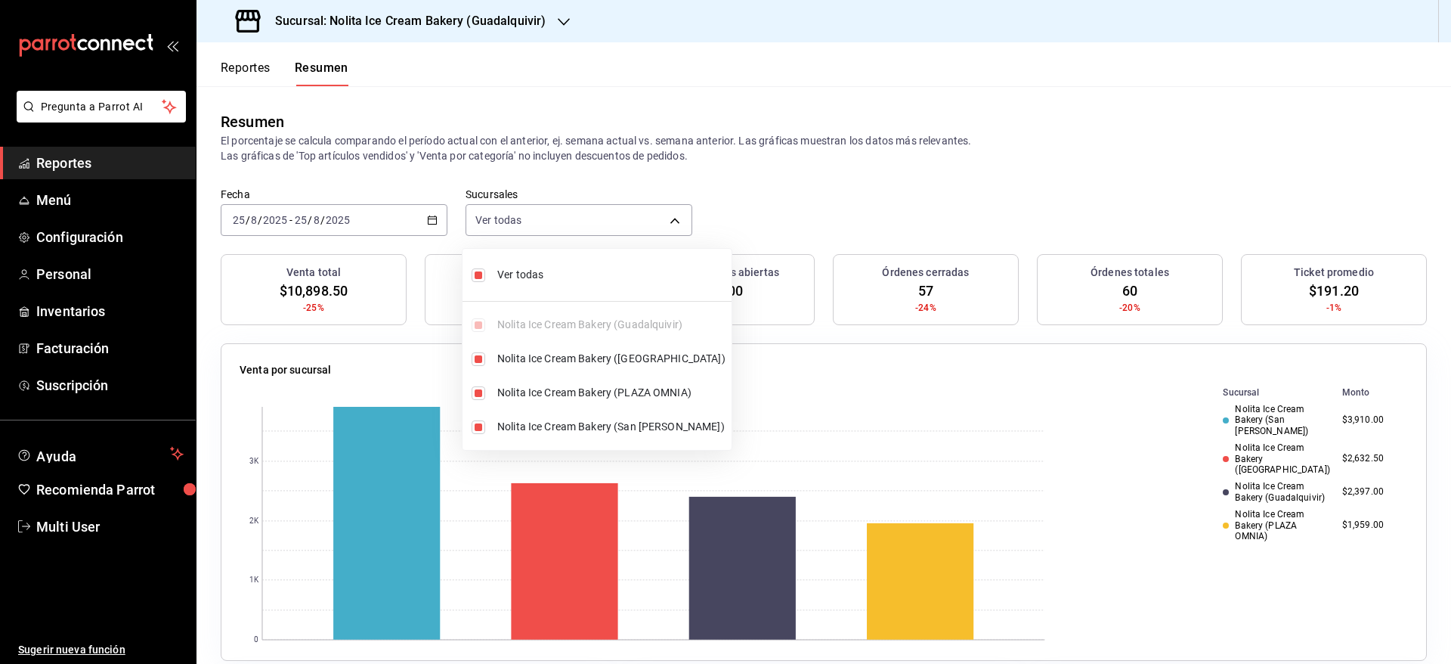
click at [805, 212] on div at bounding box center [725, 332] width 1451 height 664
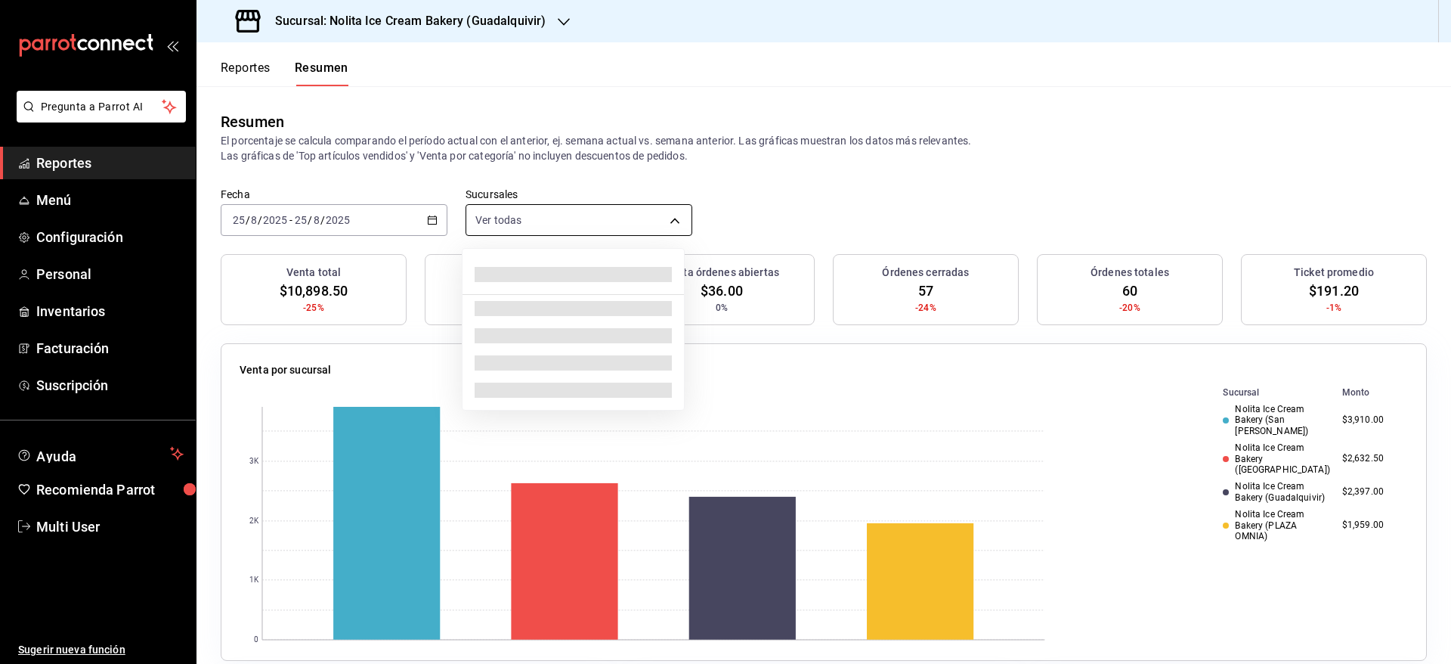
click at [539, 224] on body "Pregunta a Parrot AI Reportes Menú Configuración Personal Inventarios Facturaci…" at bounding box center [725, 332] width 1451 height 664
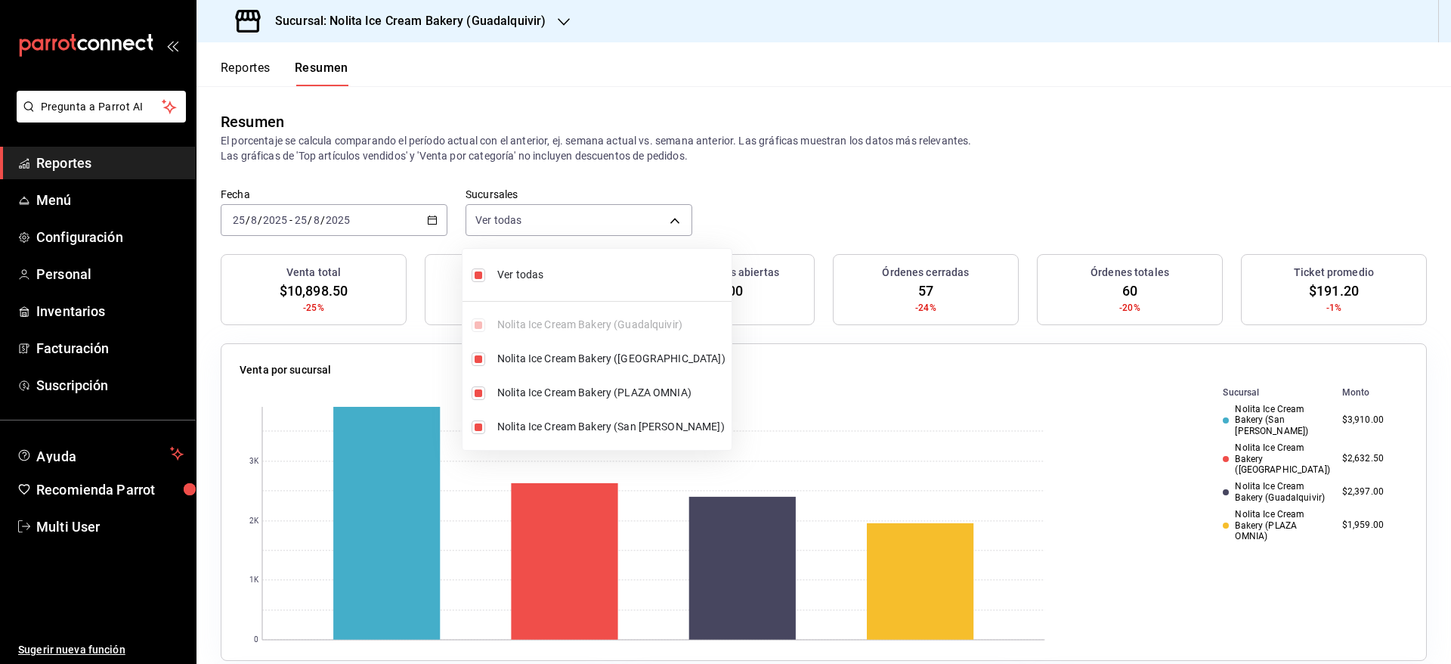
click at [486, 271] on li "Ver todas" at bounding box center [597, 275] width 269 height 40
type input "[object Object]"
checkbox input "false"
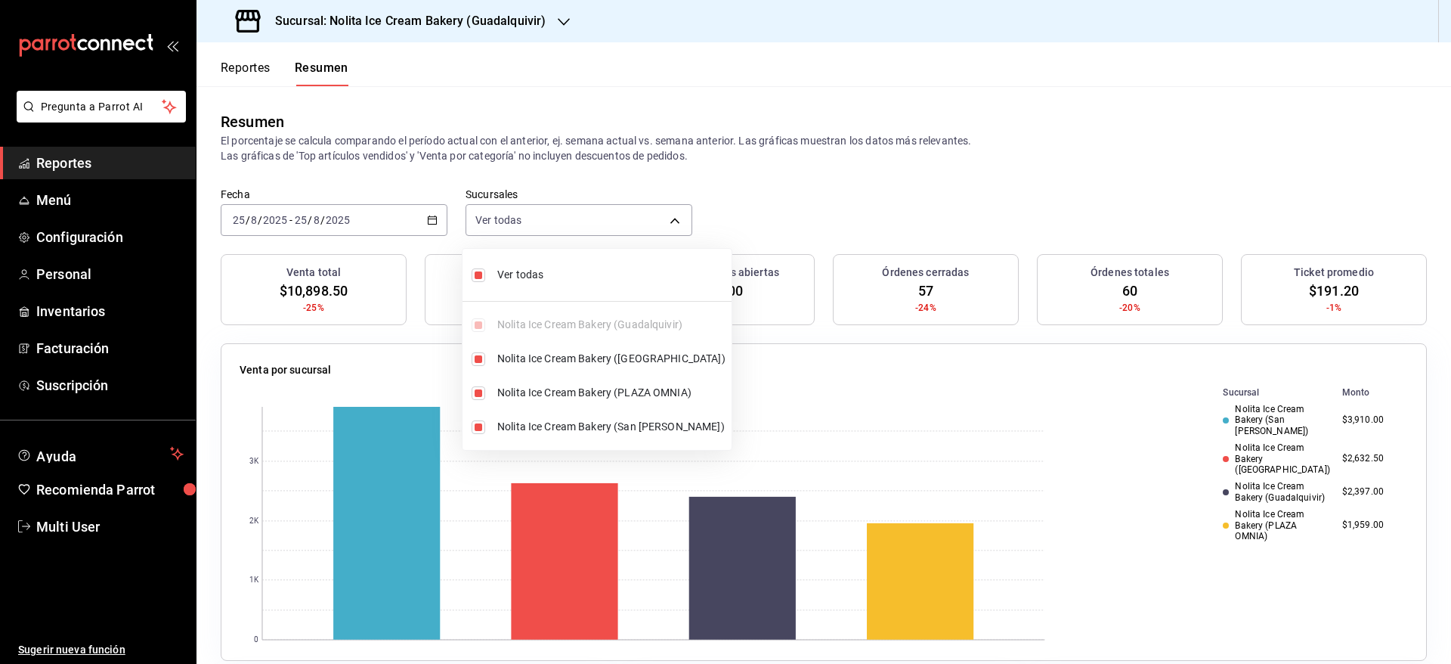
checkbox input "false"
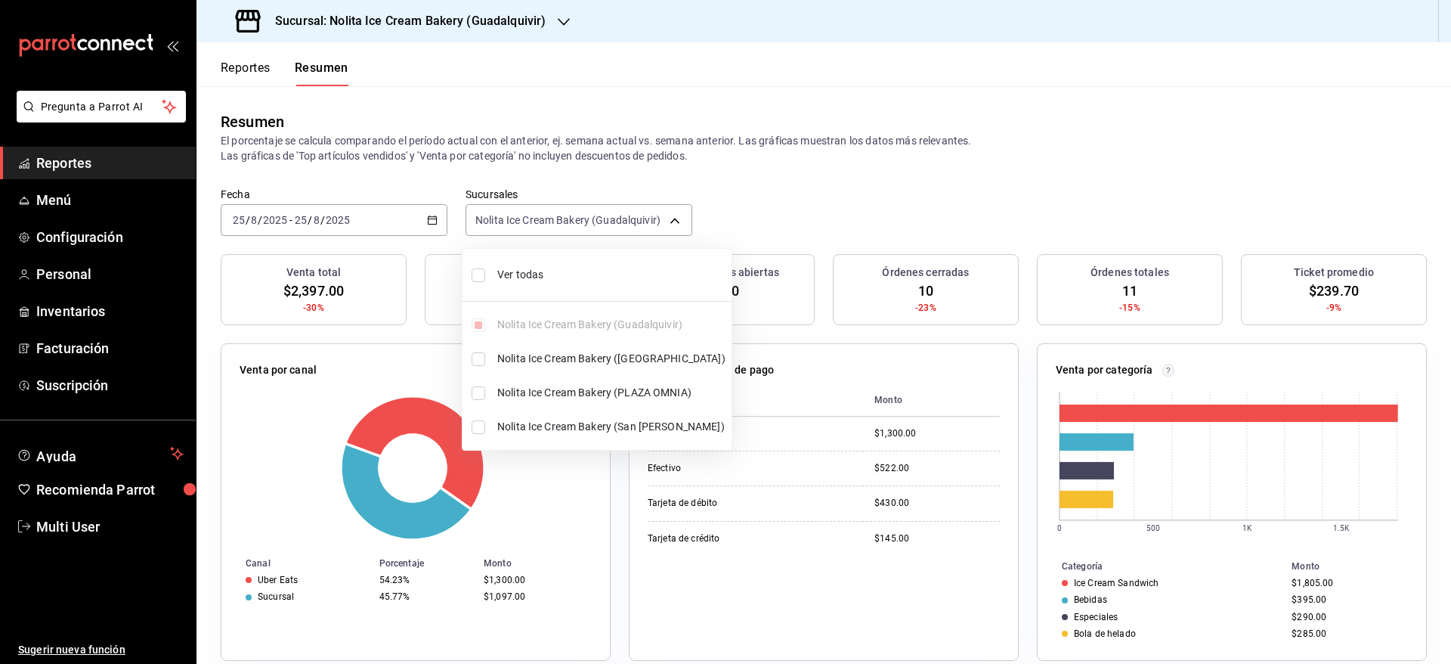
click at [866, 186] on div at bounding box center [725, 332] width 1451 height 664
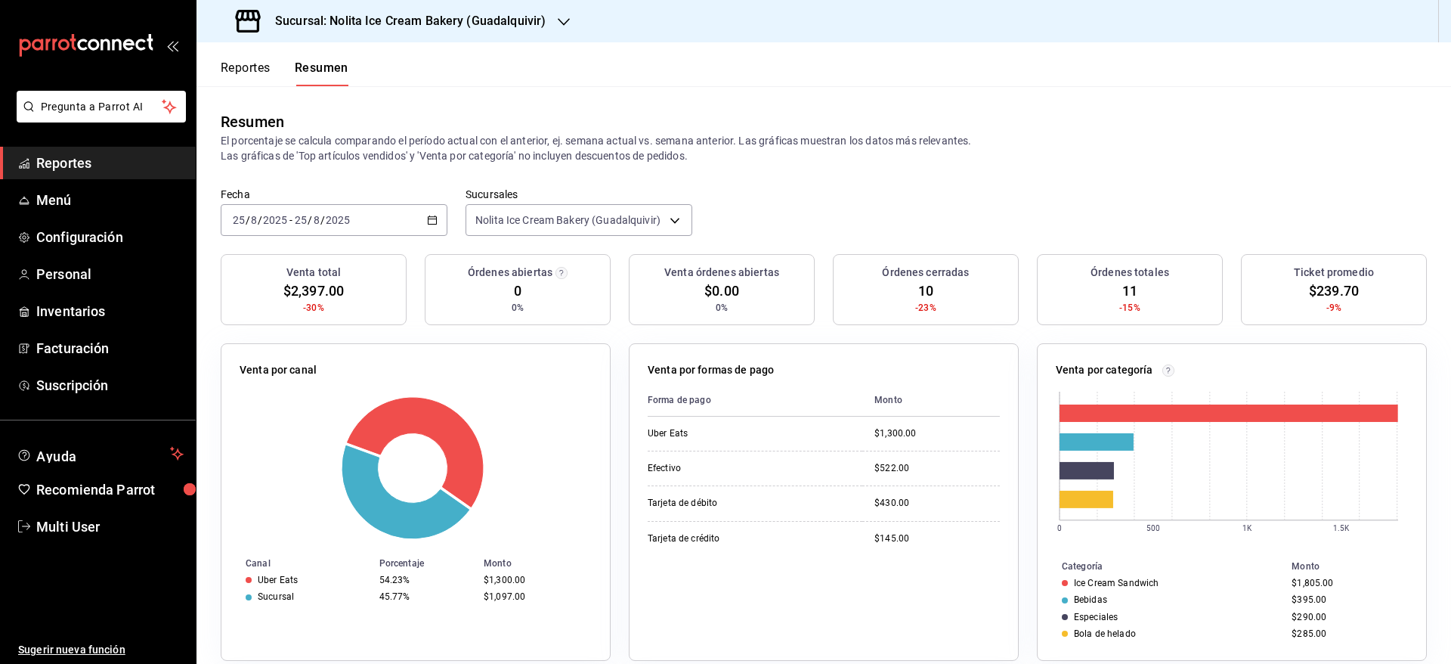
click at [253, 220] on input "8" at bounding box center [254, 220] width 8 height 12
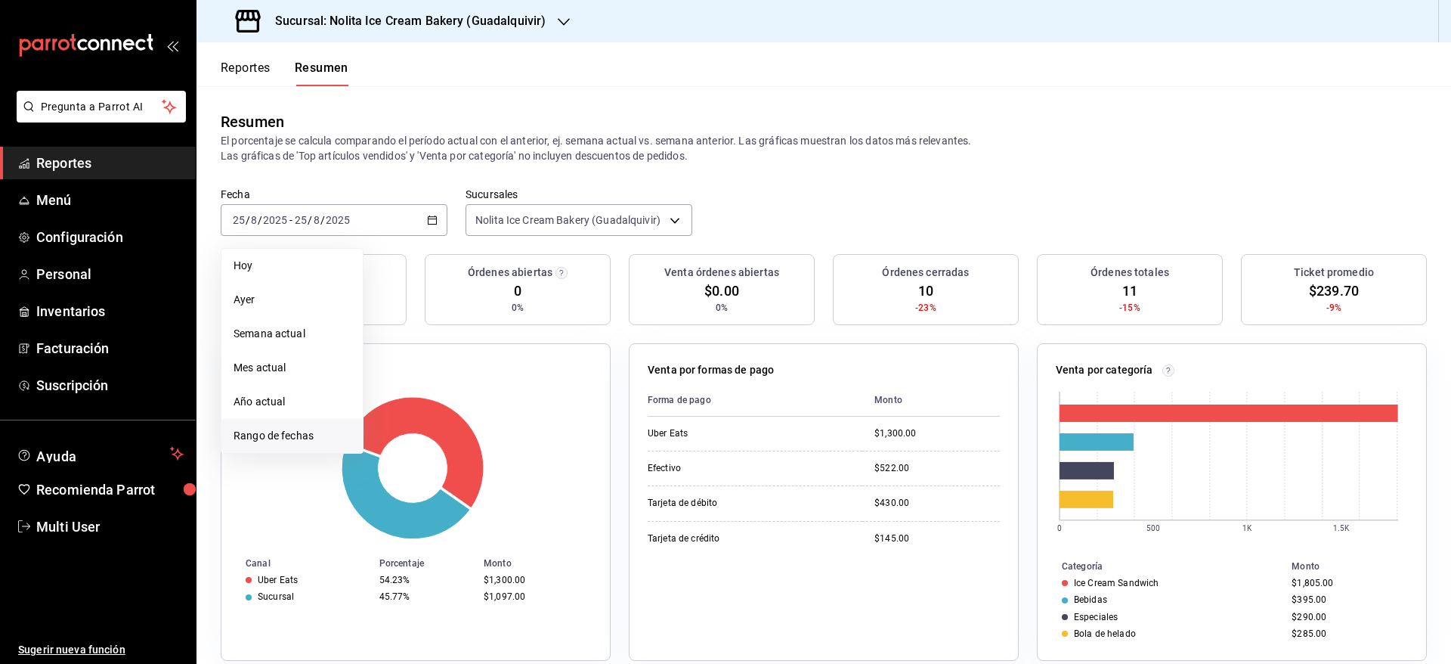
click at [263, 436] on span "Rango de fechas" at bounding box center [292, 436] width 117 height 16
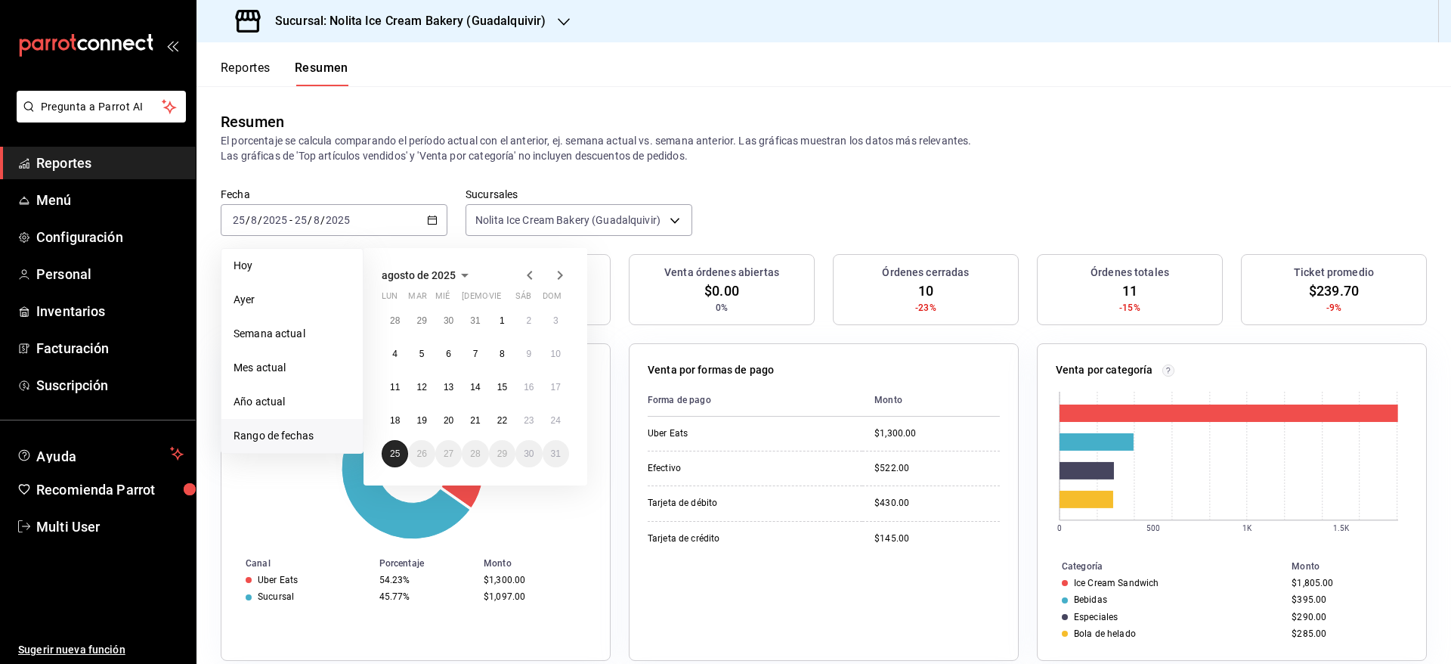
click at [395, 453] on abbr "25" at bounding box center [395, 453] width 10 height 11
click at [394, 451] on abbr "25" at bounding box center [395, 453] width 10 height 11
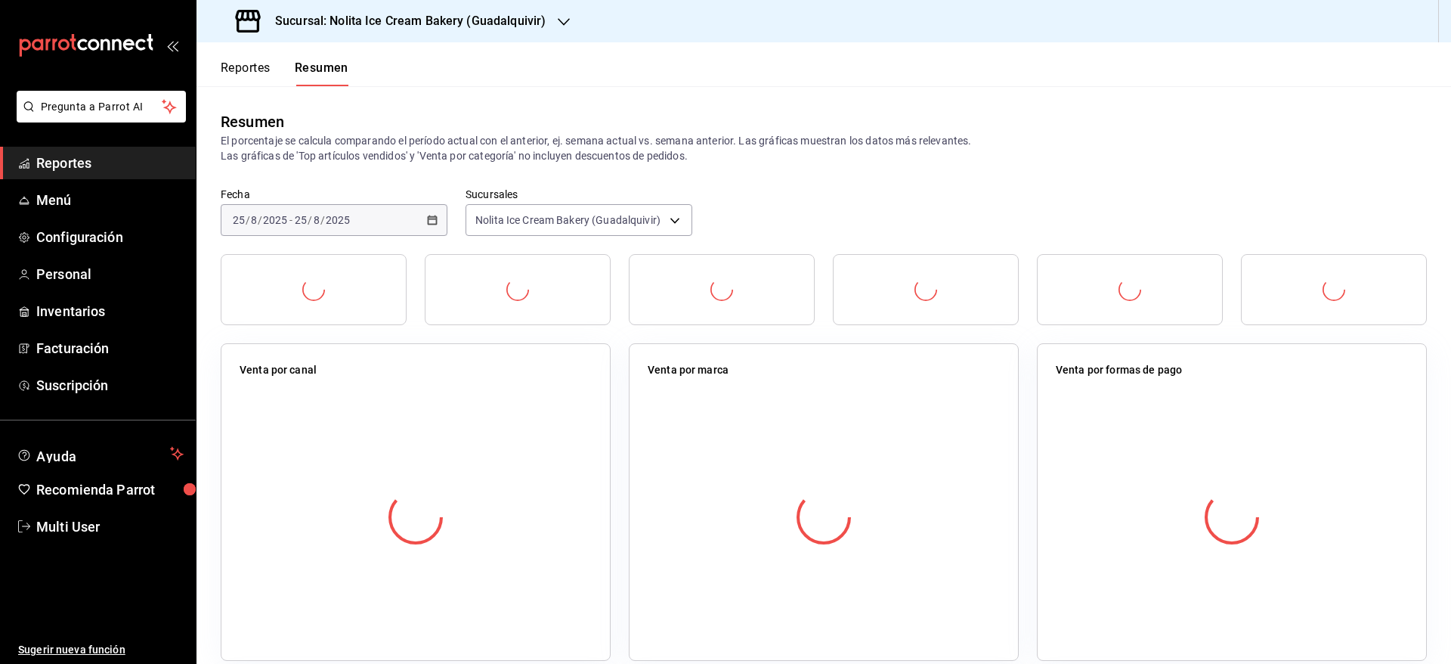
click at [394, 443] on div at bounding box center [416, 517] width 352 height 266
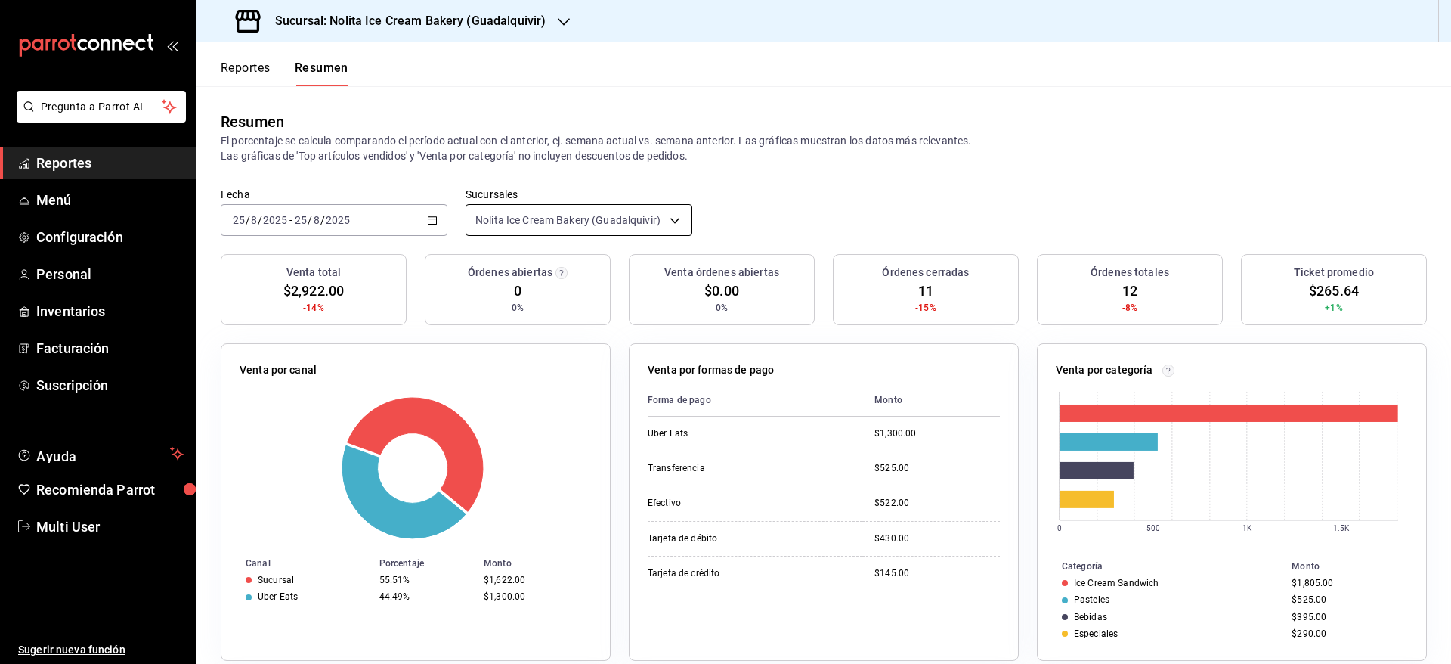
click at [490, 221] on body "Pregunta a Parrot AI Reportes Menú Configuración Personal Inventarios Facturaci…" at bounding box center [725, 332] width 1451 height 664
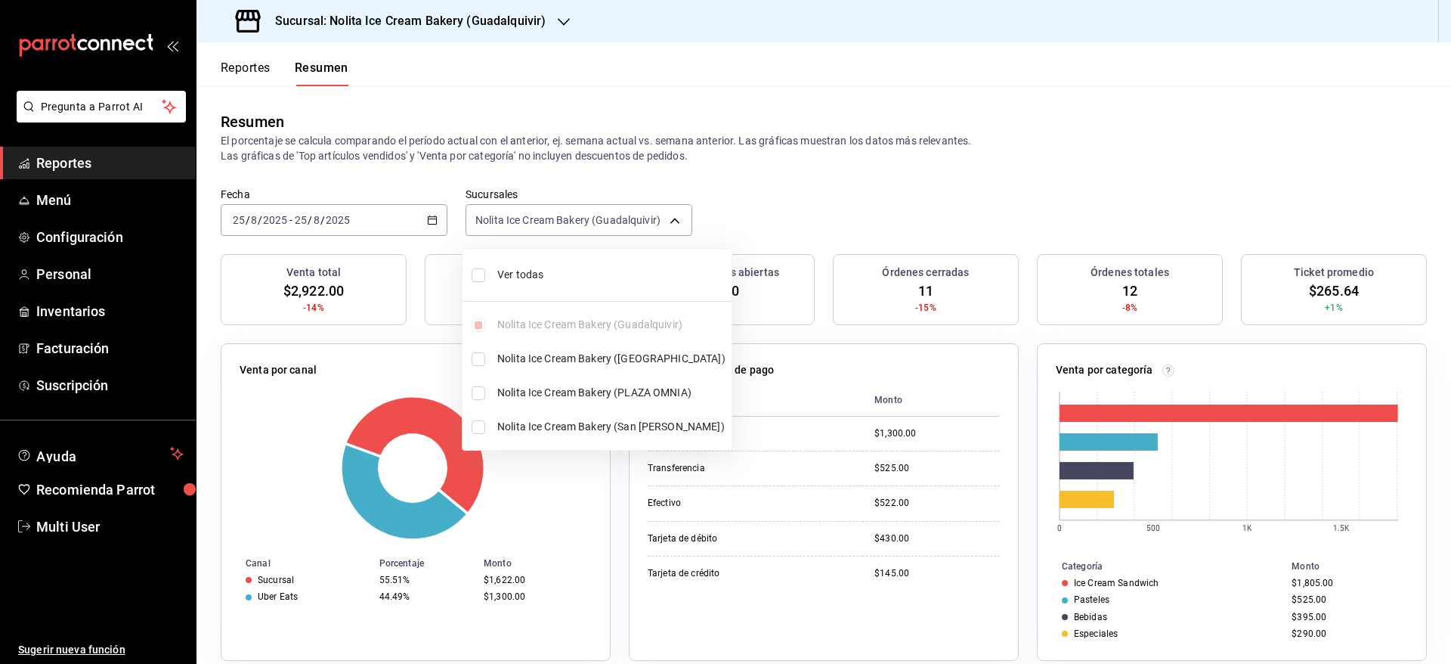
click at [478, 276] on input "checkbox" at bounding box center [479, 275] width 14 height 14
checkbox input "true"
type input "[object Object],[object Object],[object Object],[object Object]"
checkbox input "true"
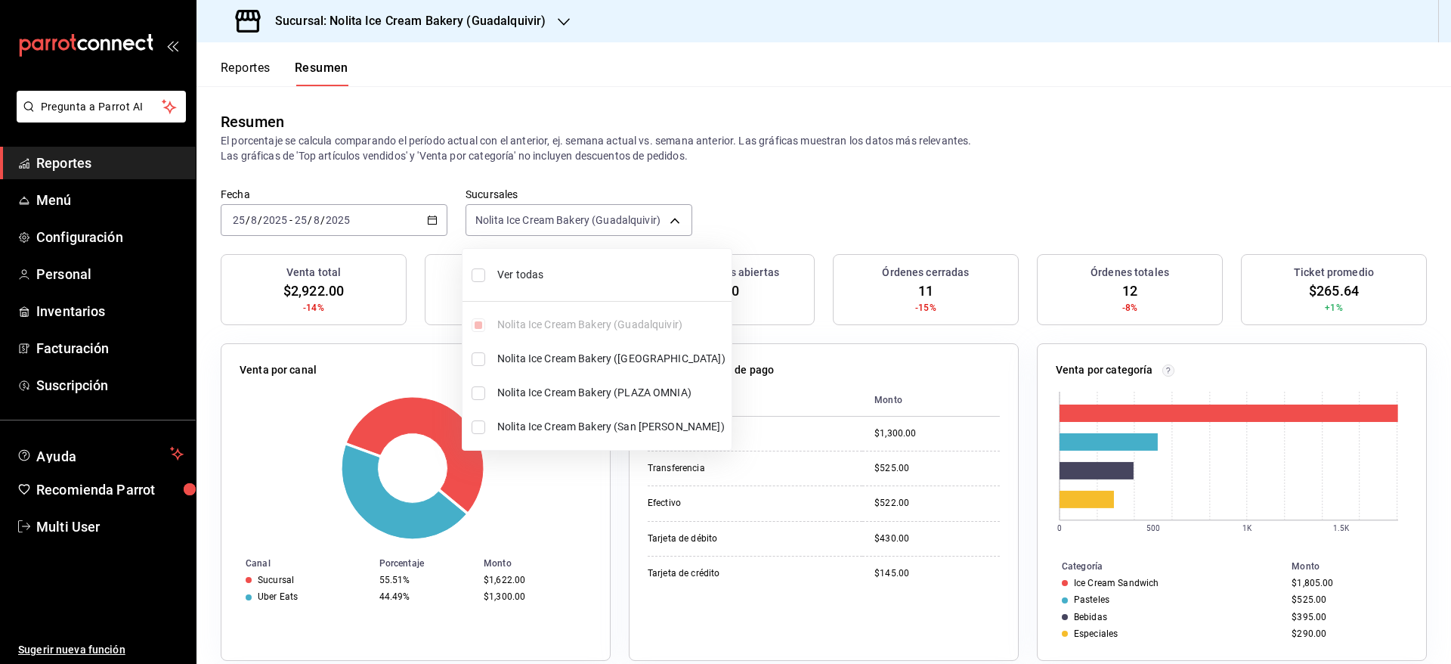
checkbox input "true"
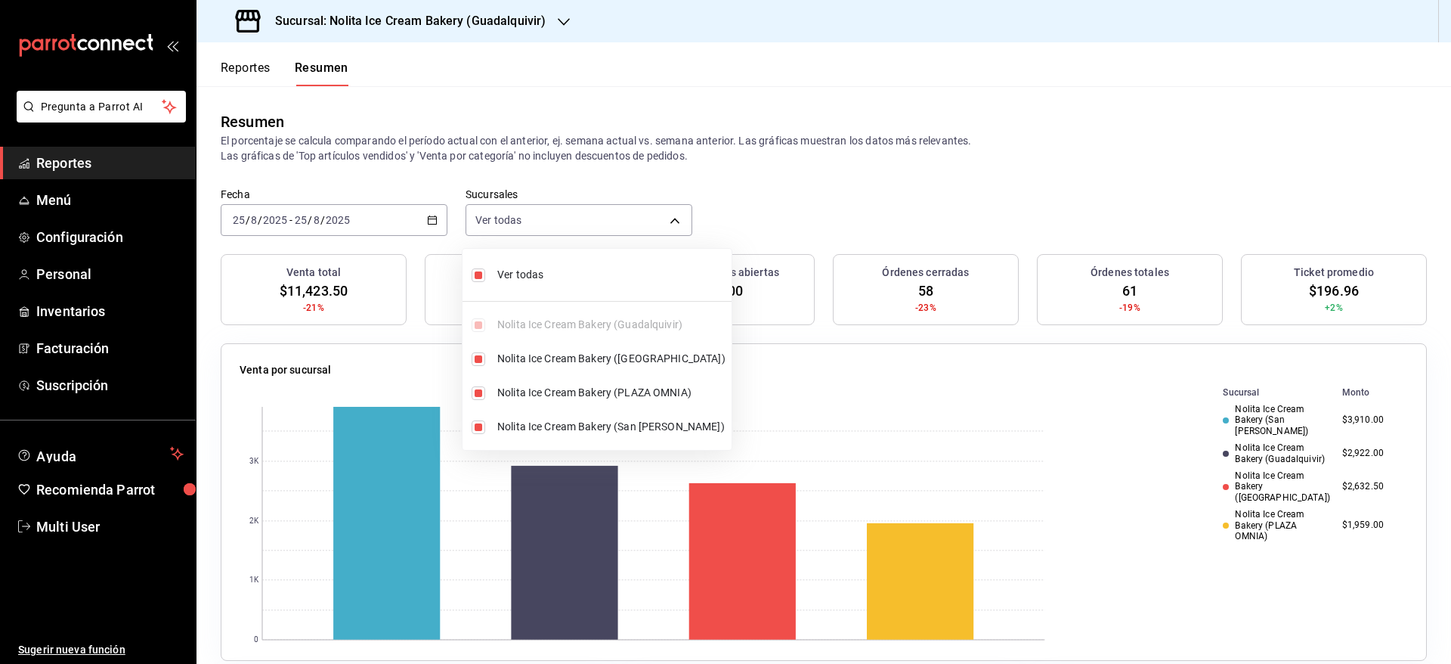
click at [972, 153] on div at bounding box center [725, 332] width 1451 height 664
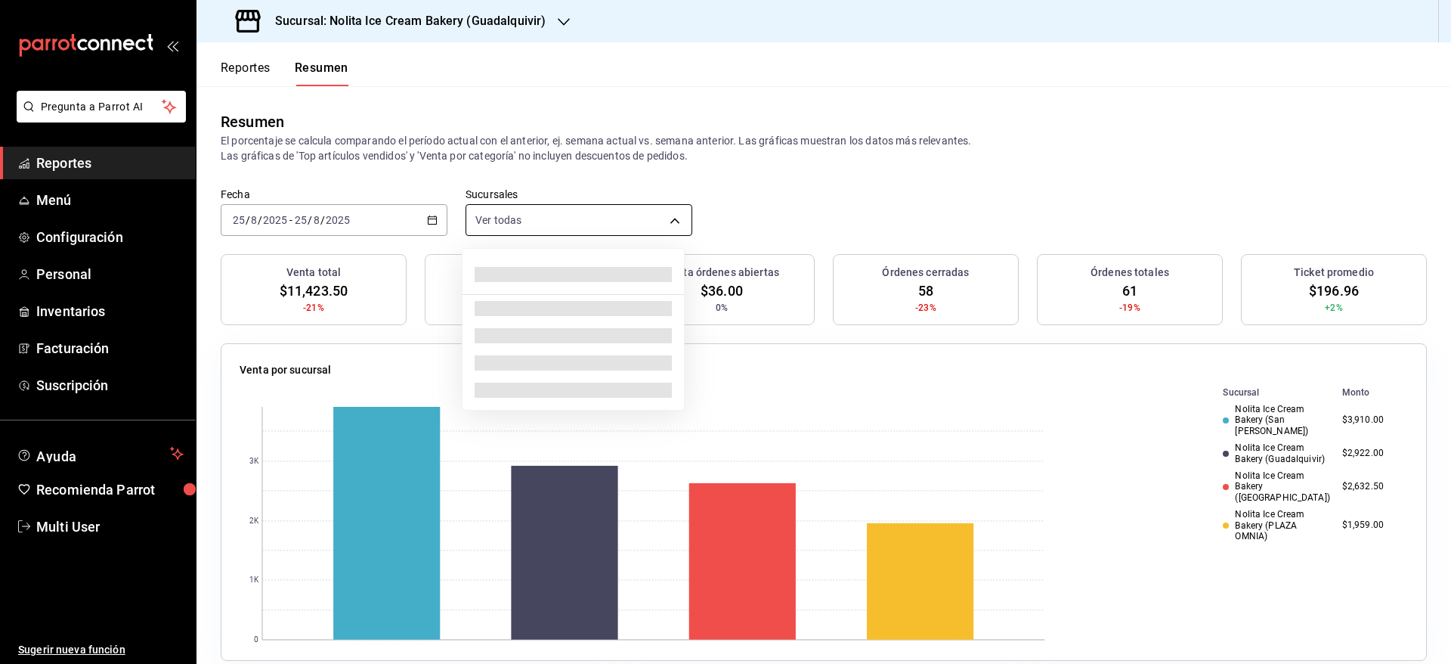
click at [500, 234] on body "Pregunta a Parrot AI Reportes Menú Configuración Personal Inventarios Facturaci…" at bounding box center [725, 332] width 1451 height 664
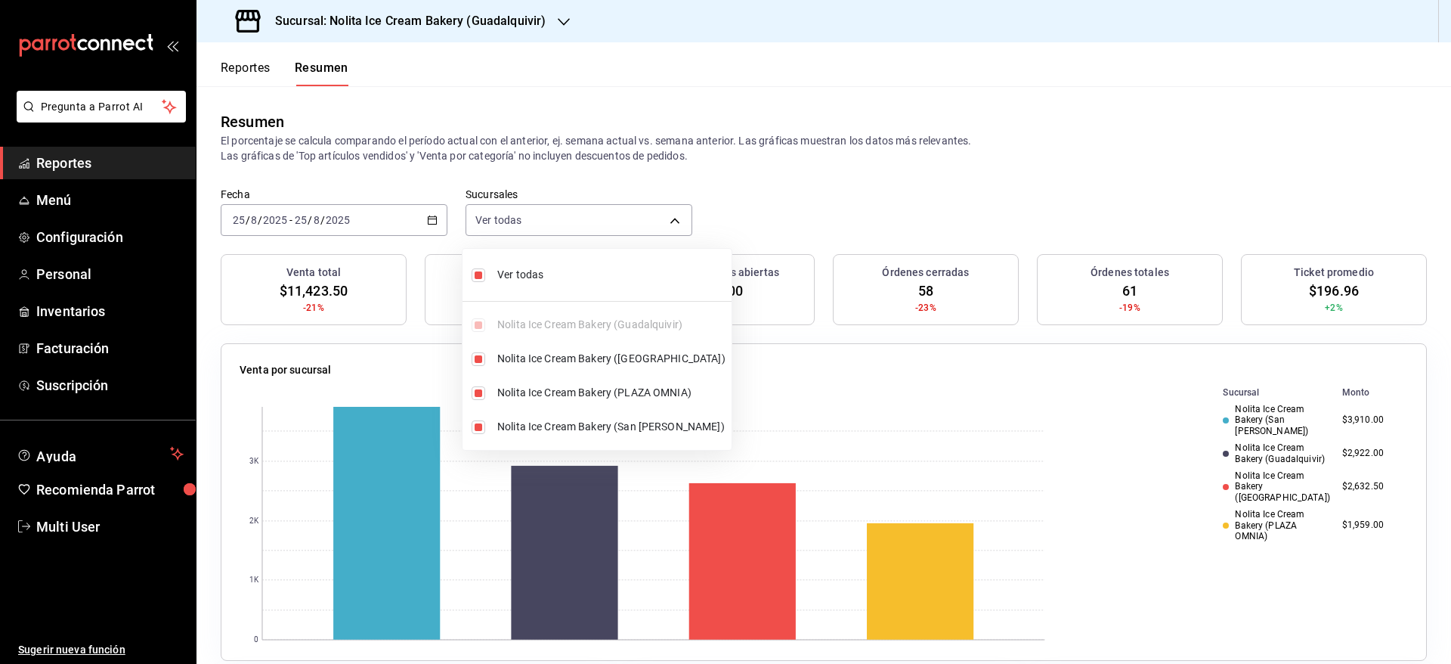
click at [506, 283] on li "Ver todas" at bounding box center [597, 275] width 269 height 40
type input "[object Object]"
checkbox input "false"
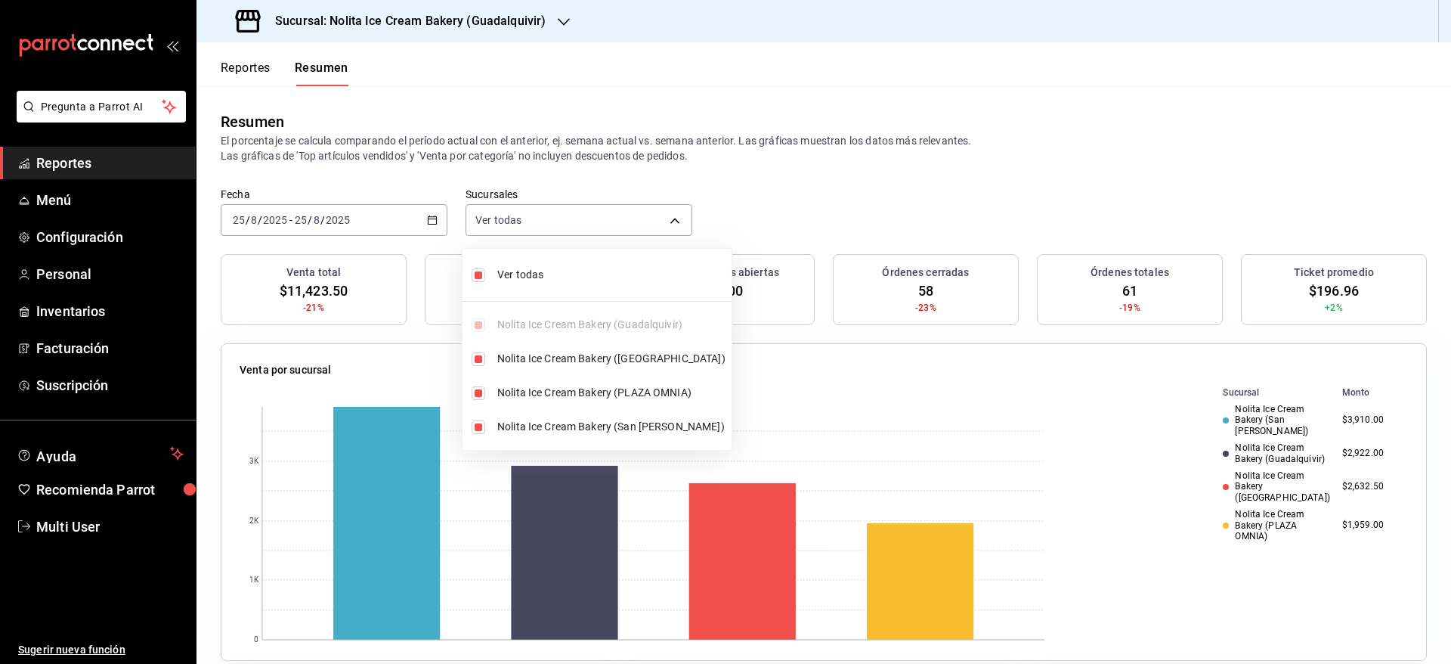
checkbox input "false"
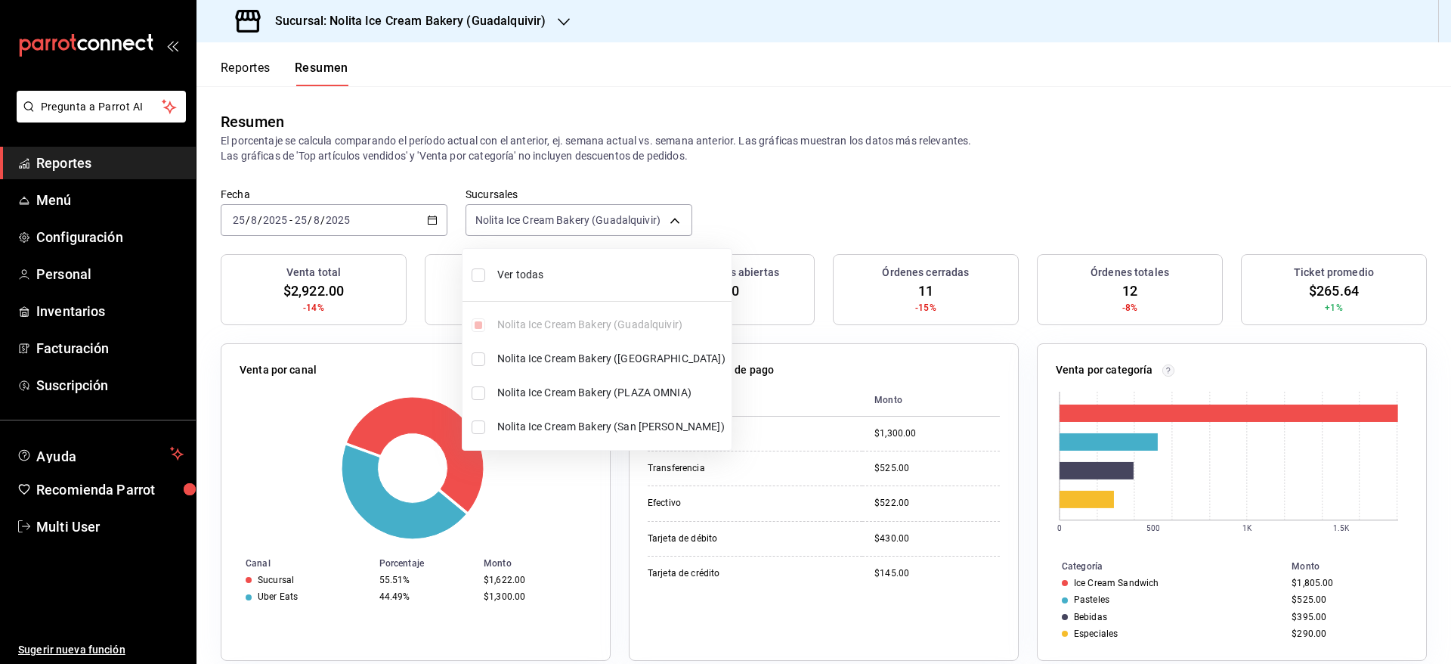
click at [506, 283] on li "Ver todas" at bounding box center [597, 275] width 269 height 40
type input "[object Object],[object Object],[object Object],[object Object]"
checkbox input "true"
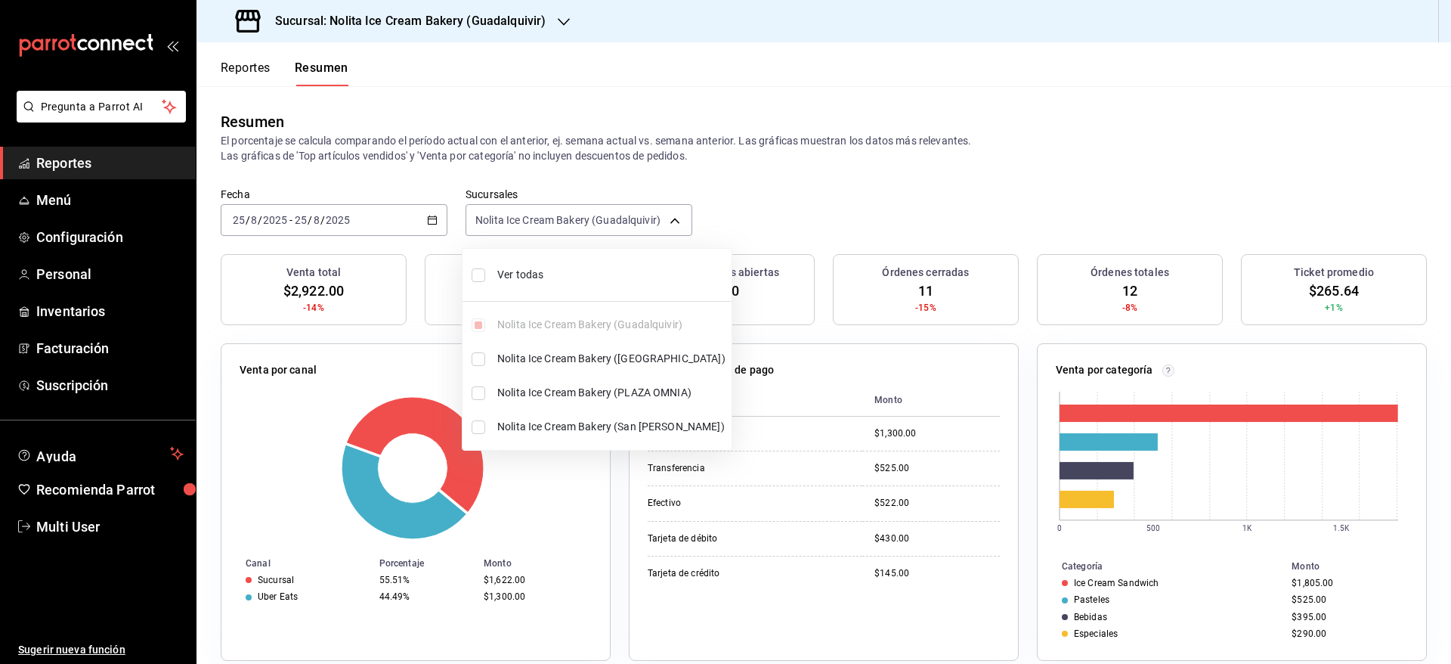
checkbox input "true"
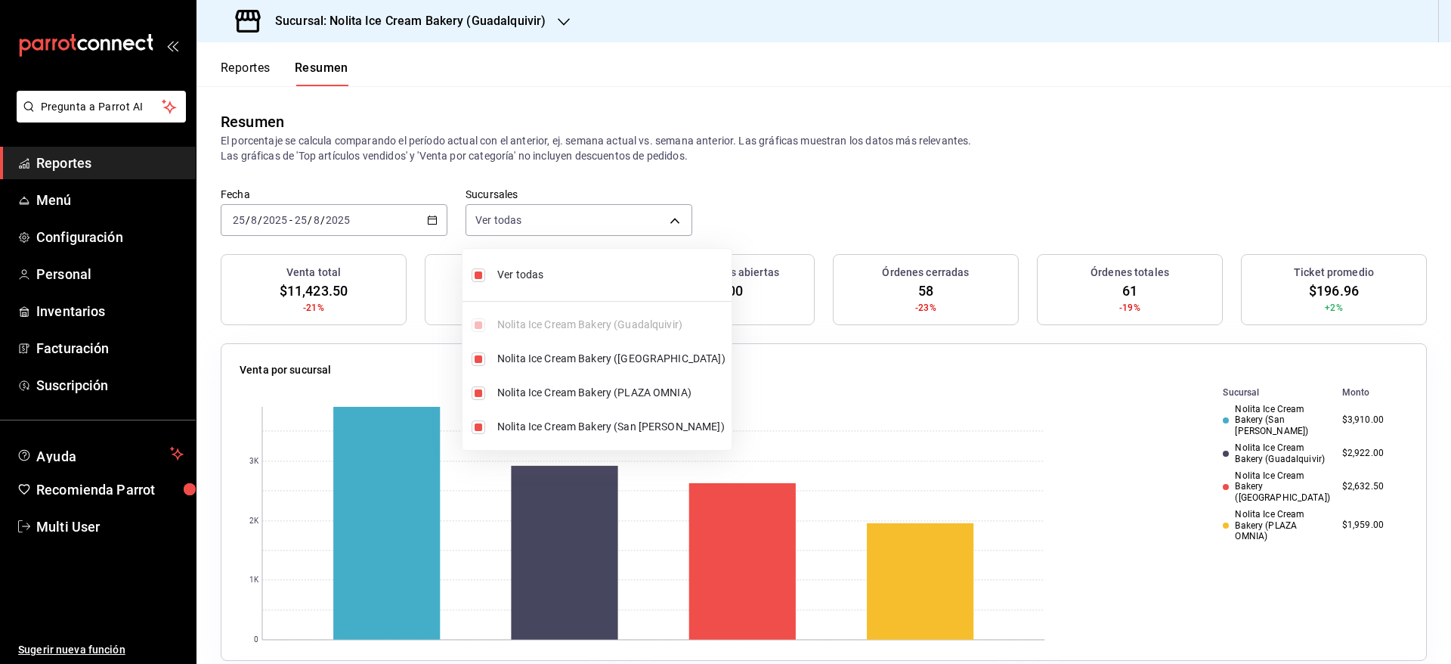
click at [968, 184] on div at bounding box center [725, 332] width 1451 height 664
